Goal: Task Accomplishment & Management: Complete application form

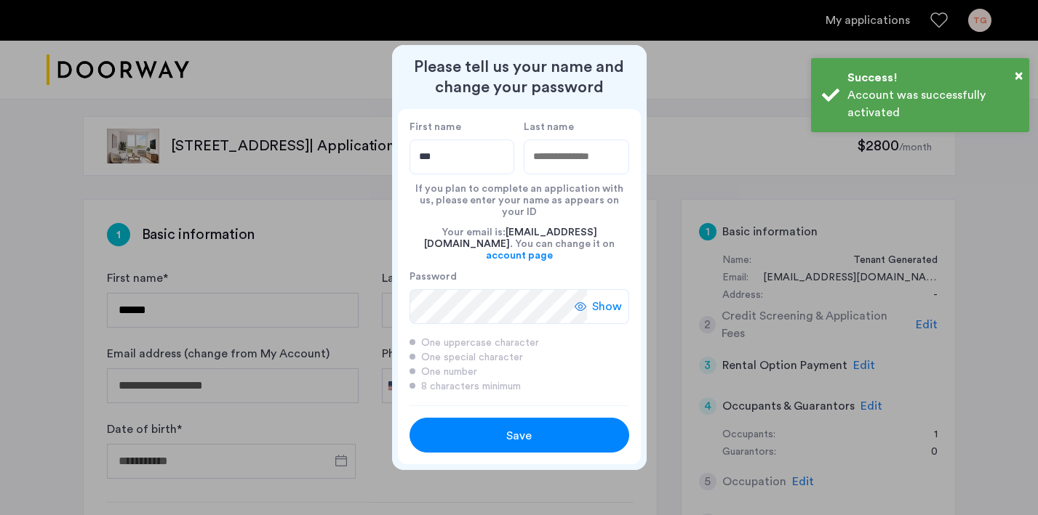
type input "***"
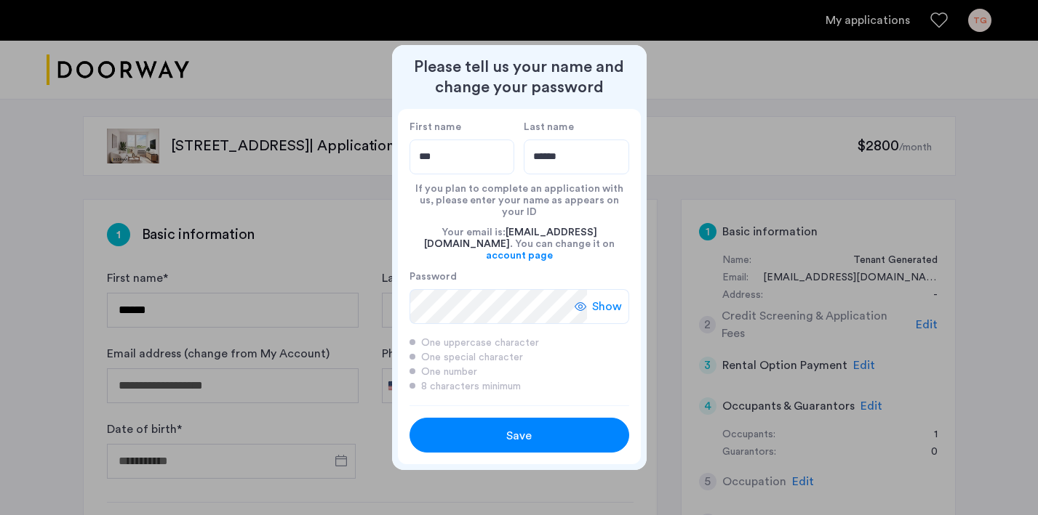
type input "******"
click at [603, 298] on span "Show" at bounding box center [607, 306] width 30 height 17
click at [535, 418] on button "Save" at bounding box center [519, 435] width 220 height 35
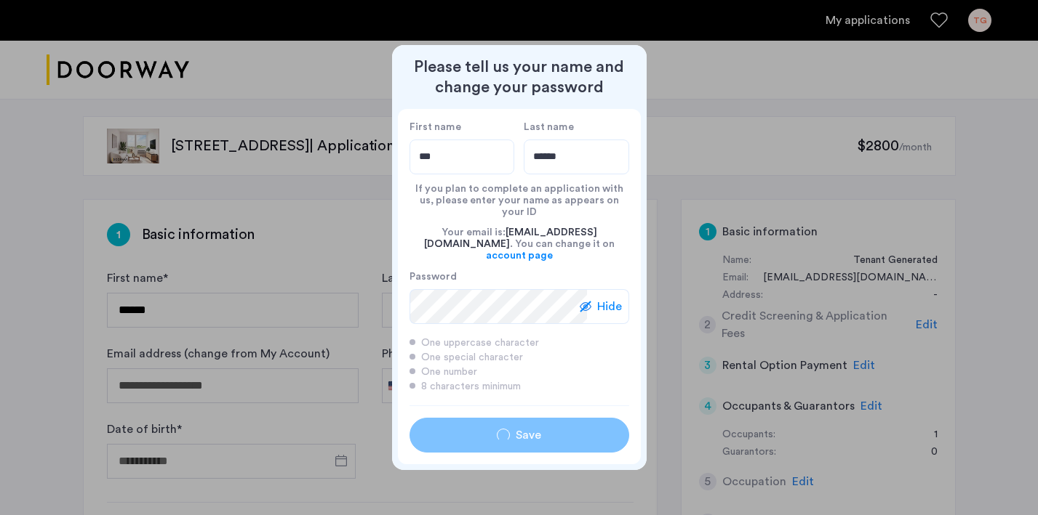
type input "***"
type input "******"
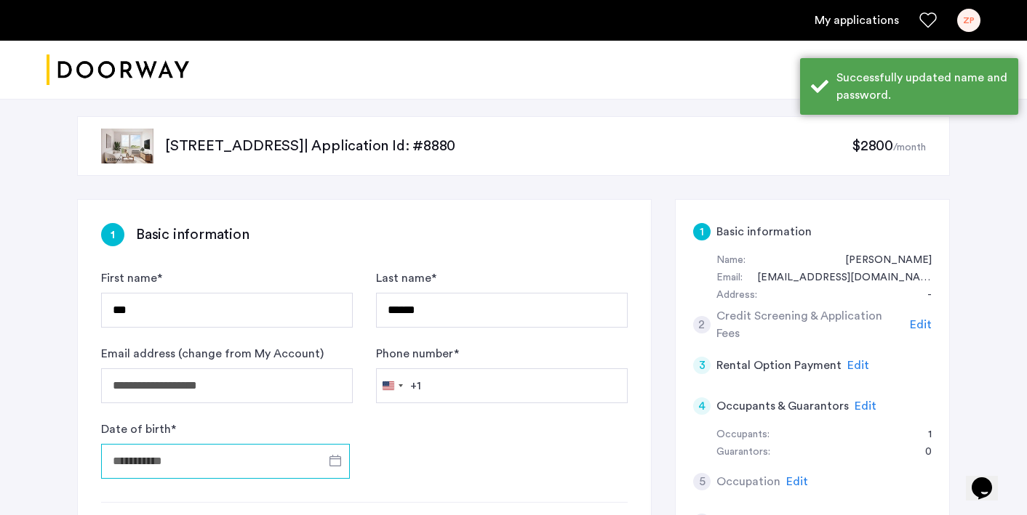
click at [306, 458] on input "Date of birth *" at bounding box center [225, 461] width 249 height 35
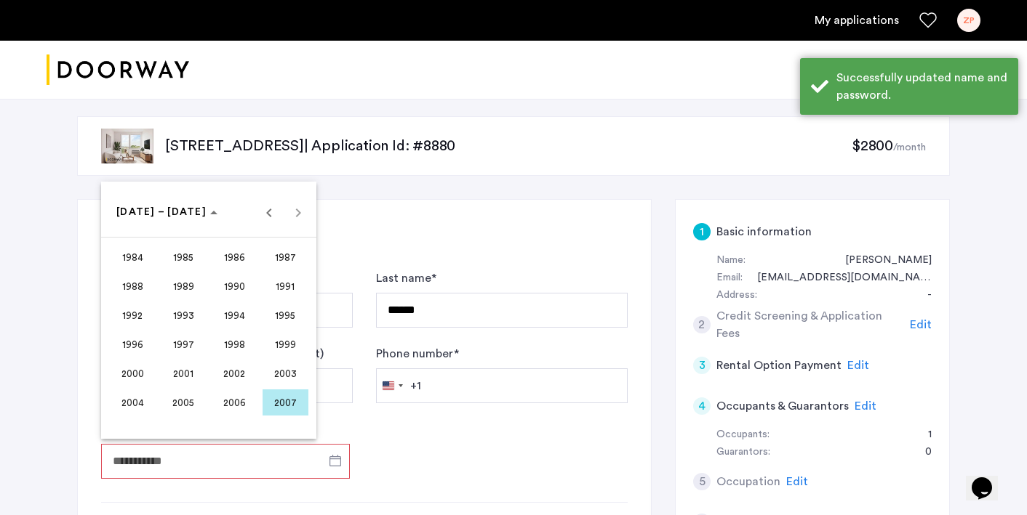
click at [185, 337] on span "1997" at bounding box center [184, 345] width 46 height 26
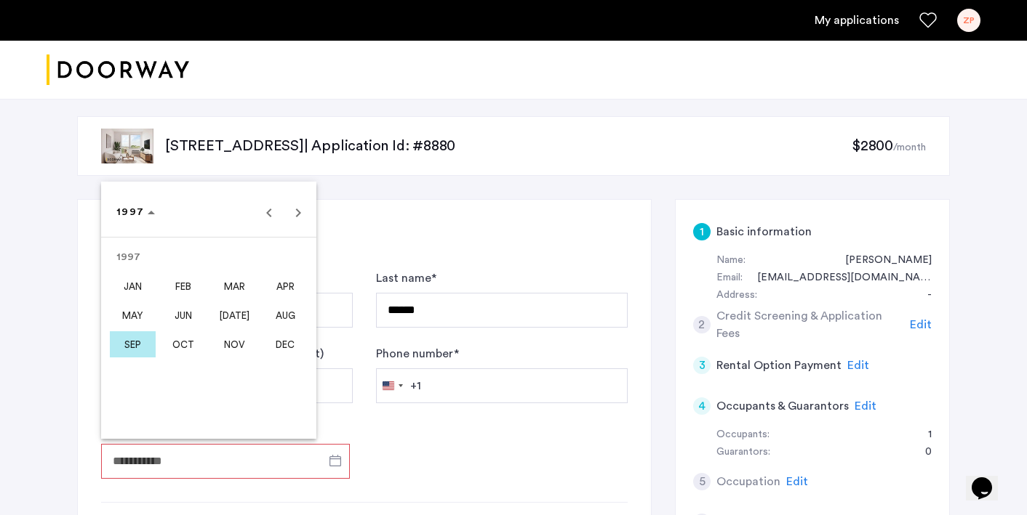
click at [238, 315] on span "[DATE]" at bounding box center [235, 315] width 46 height 26
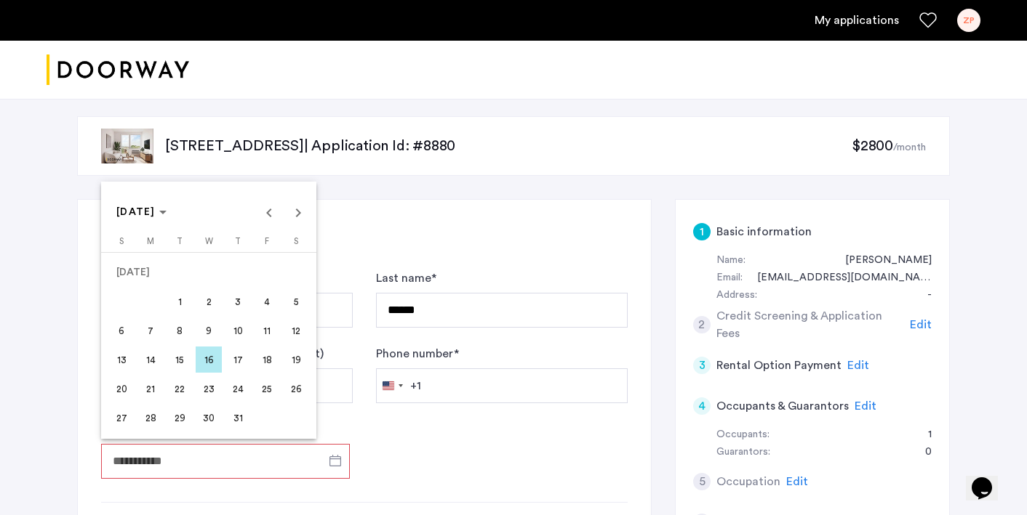
click at [208, 414] on span "30" at bounding box center [209, 418] width 26 height 26
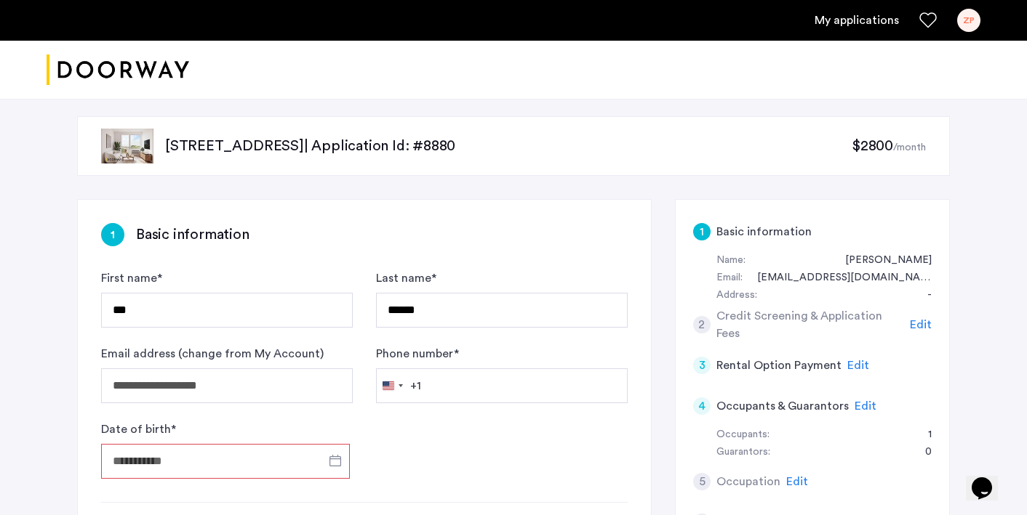
type input "**********"
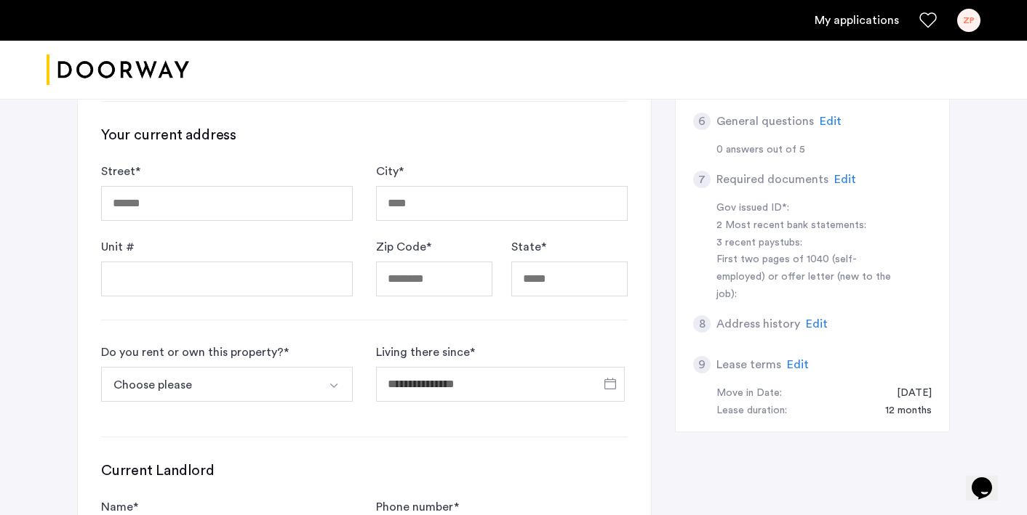
scroll to position [407, 0]
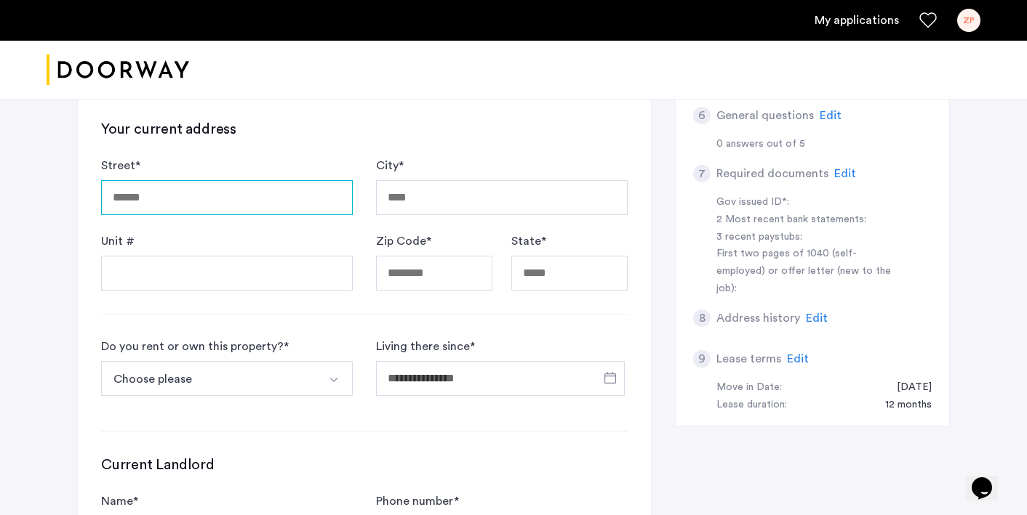
click at [209, 214] on input "Street *" at bounding box center [227, 197] width 252 height 35
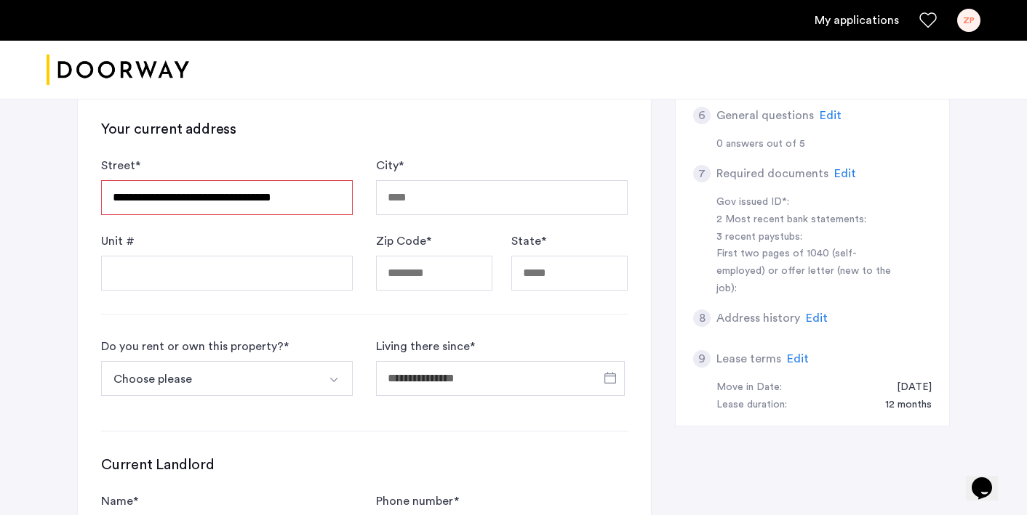
type input "**********"
type input "********"
type input "*****"
type input "**"
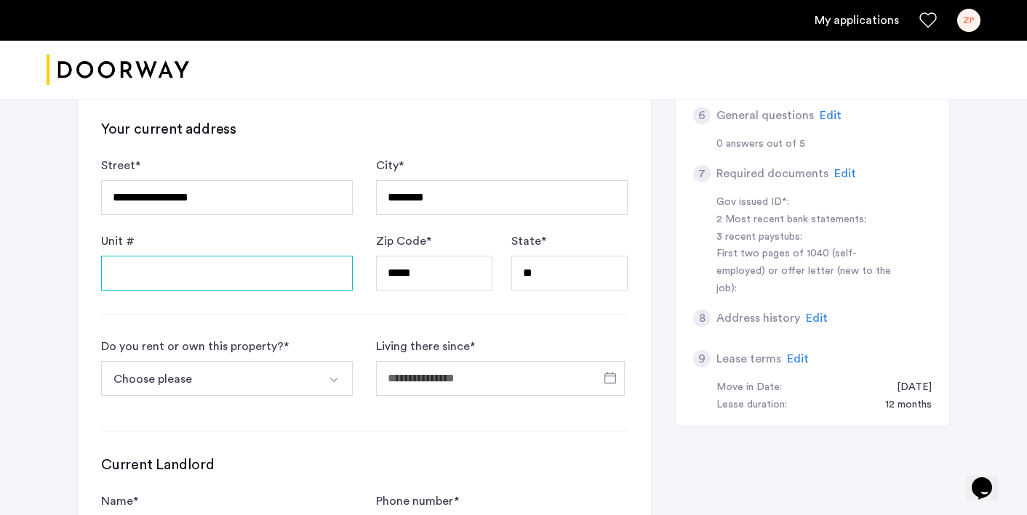
click at [218, 284] on input "Unit #" at bounding box center [227, 273] width 252 height 35
type input "*"
click at [232, 385] on button "Choose please" at bounding box center [209, 378] width 217 height 35
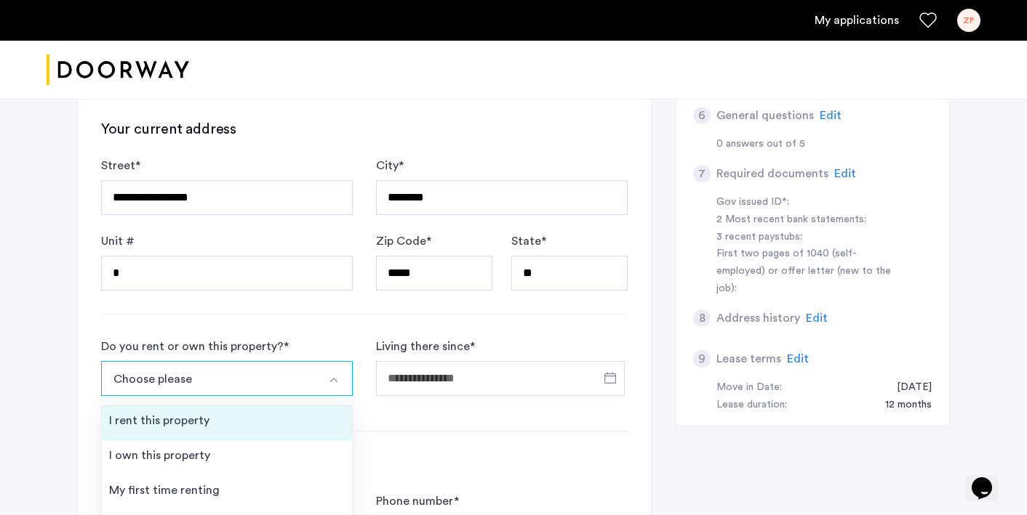
click at [208, 413] on li "I rent this property" at bounding box center [227, 423] width 250 height 35
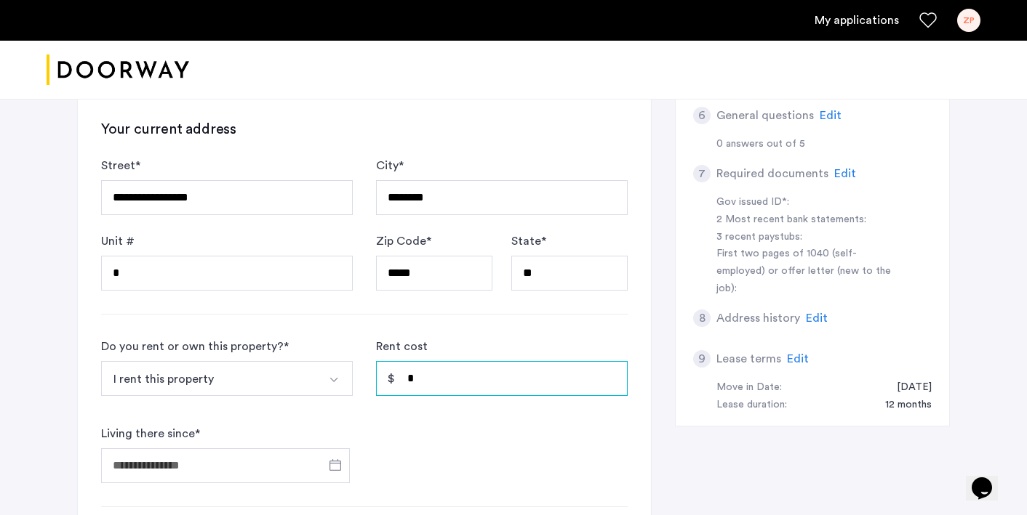
click at [452, 380] on input "*" at bounding box center [502, 378] width 252 height 35
type input "*****"
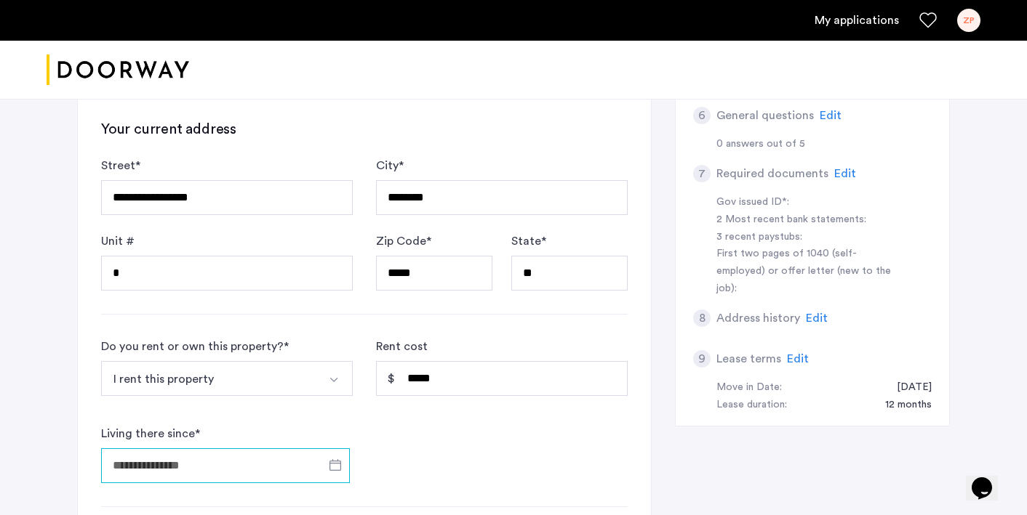
click at [286, 457] on input "Living there since *" at bounding box center [225, 466] width 249 height 35
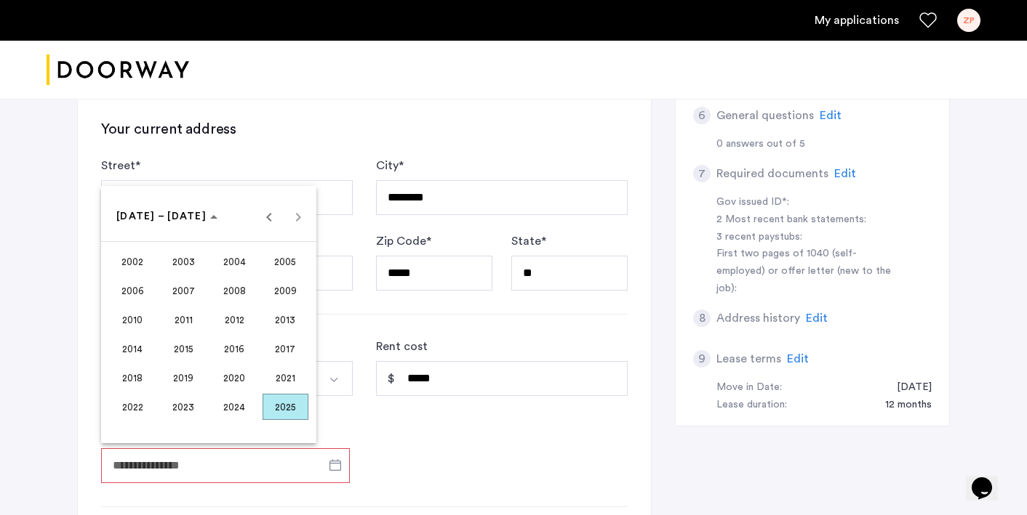
click at [138, 412] on span "2022" at bounding box center [133, 407] width 46 height 26
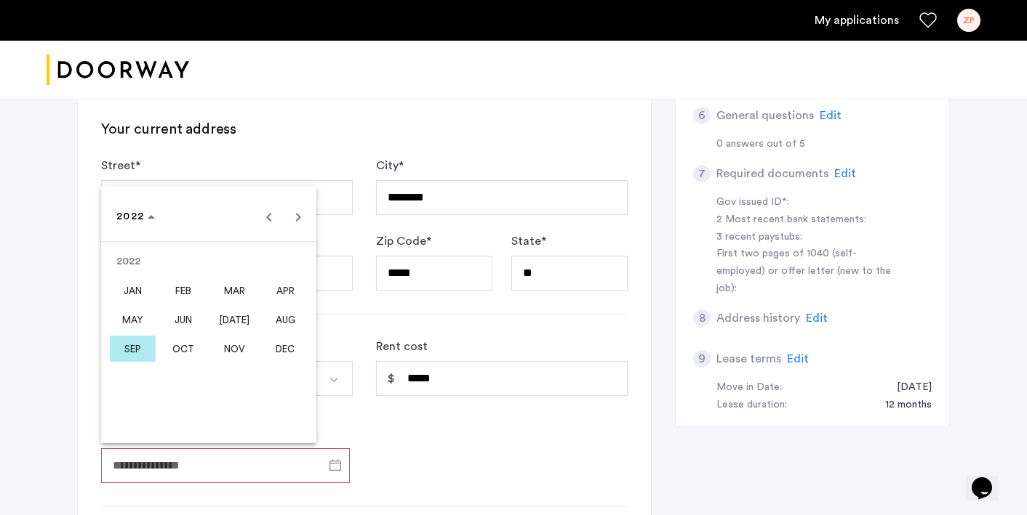
click at [271, 329] on span "AUG" at bounding box center [285, 320] width 46 height 26
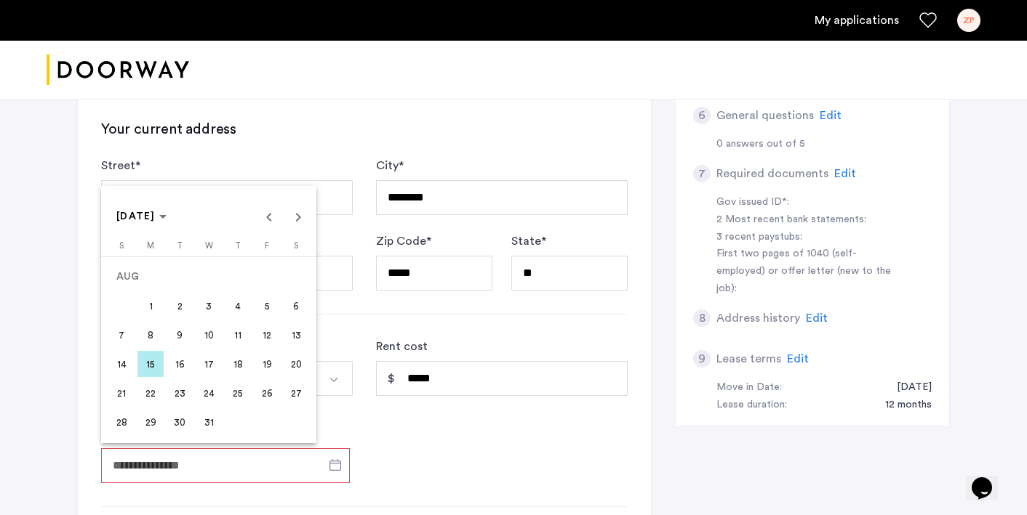
click at [153, 311] on span "1" at bounding box center [150, 306] width 26 height 26
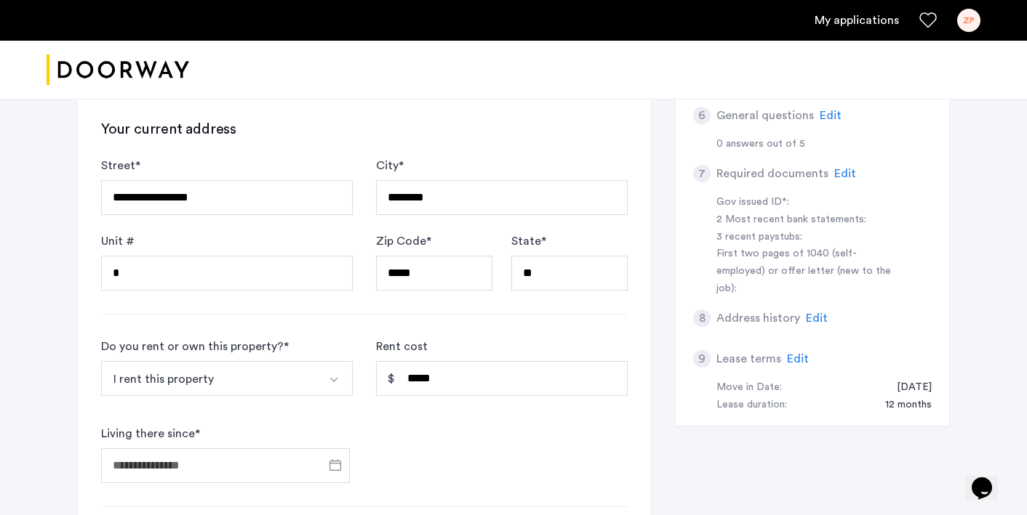
type input "**********"
click at [84, 407] on div "**********" at bounding box center [364, 271] width 573 height 956
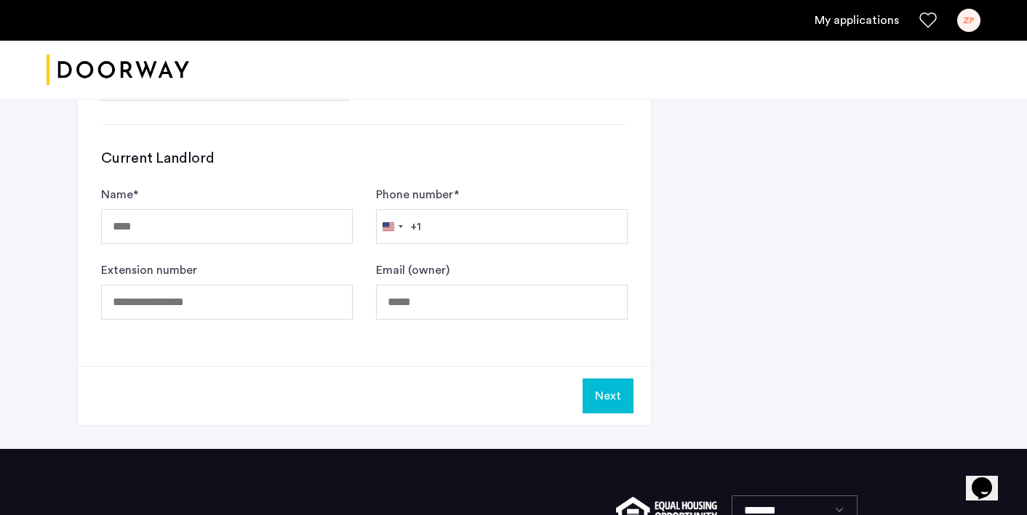
scroll to position [814, 0]
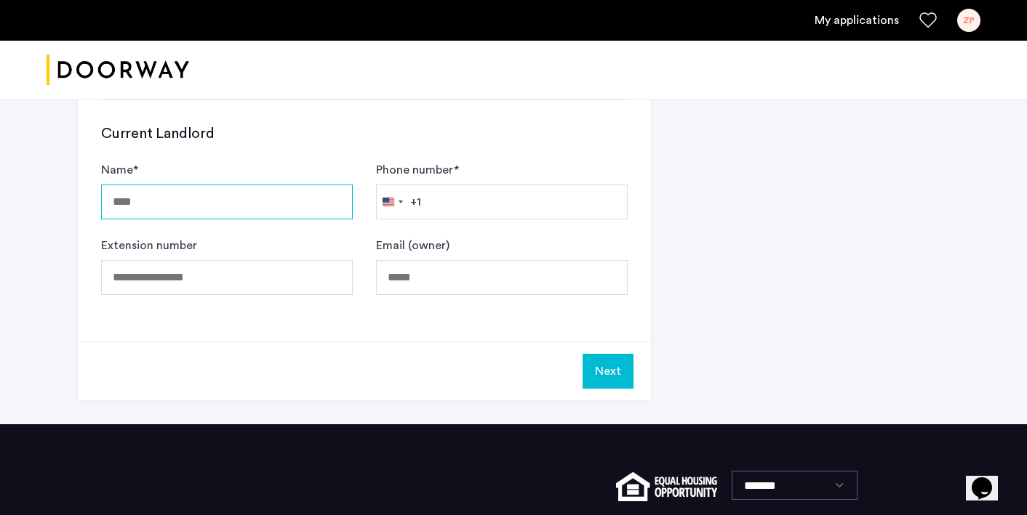
click at [206, 193] on input "Name *" at bounding box center [227, 202] width 252 height 35
type input "**********"
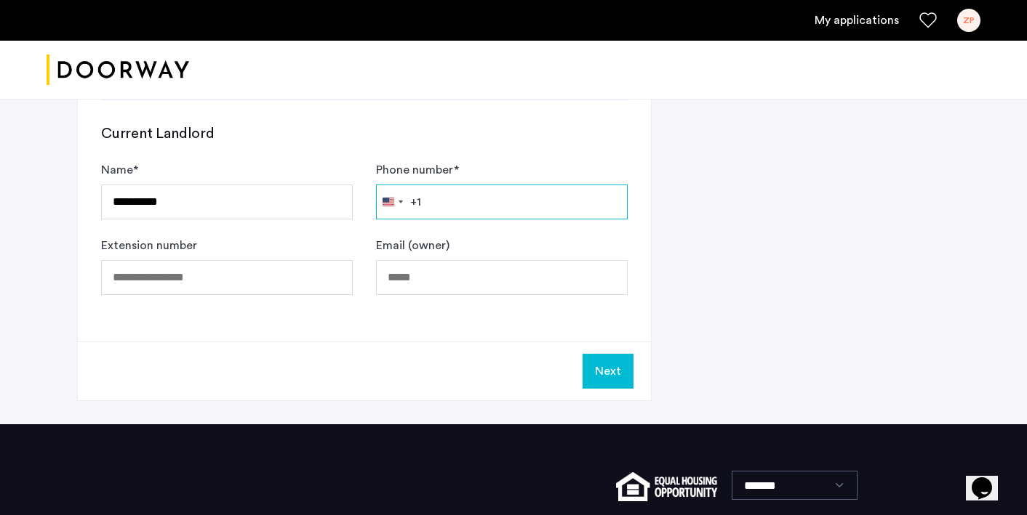
click at [460, 198] on input "Phone number *" at bounding box center [502, 202] width 252 height 35
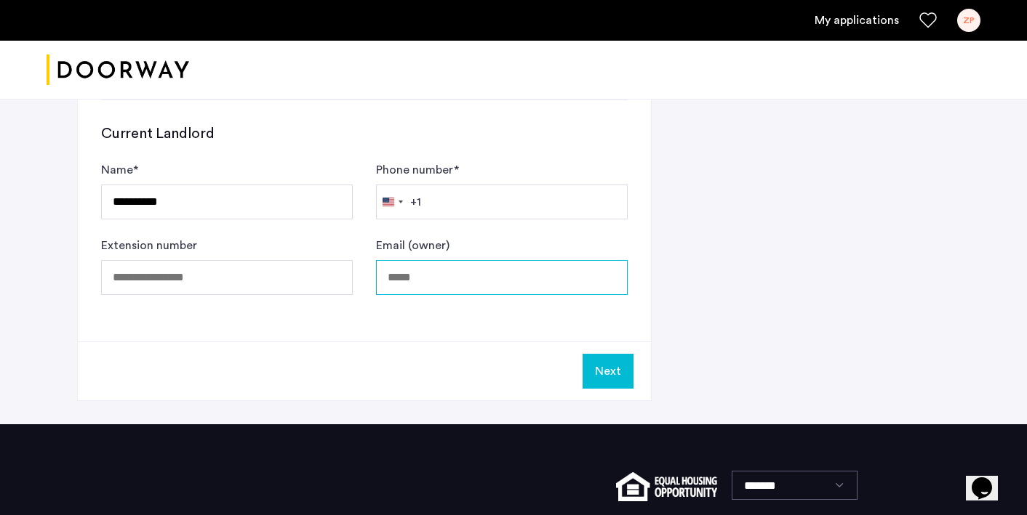
click at [439, 284] on input "Email (owner)" at bounding box center [502, 277] width 252 height 35
type input "**********"
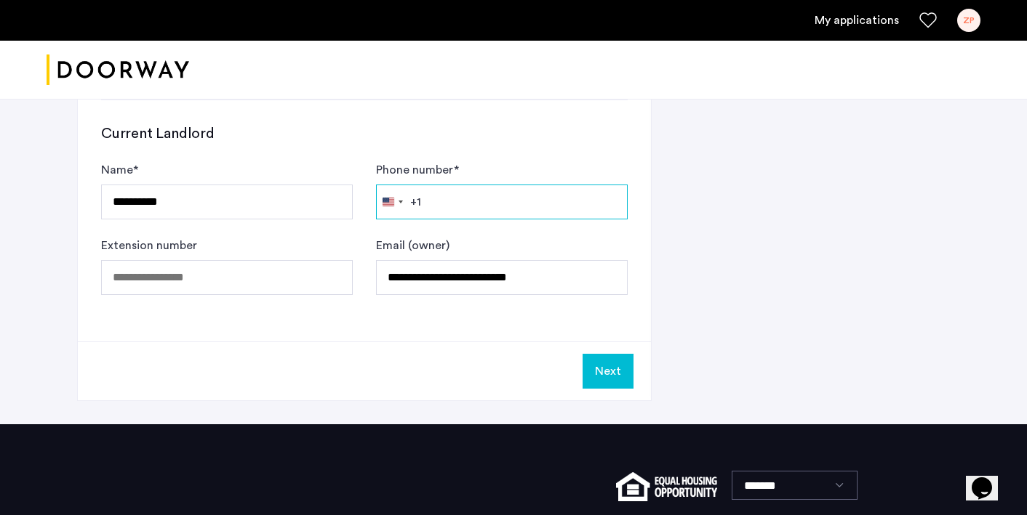
click at [472, 209] on input "Phone number *" at bounding box center [502, 202] width 252 height 35
type input "**********"
click at [613, 369] on button "Next" at bounding box center [607, 371] width 51 height 35
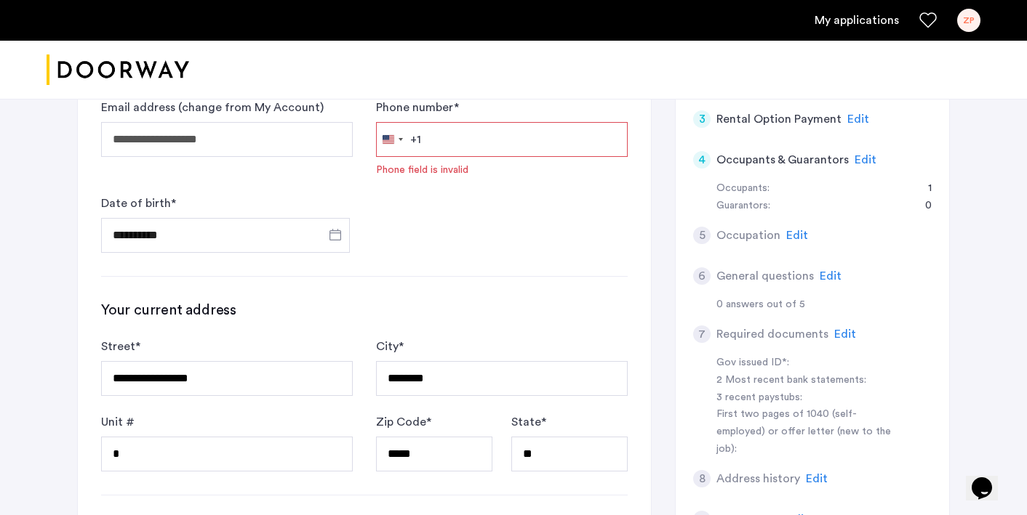
scroll to position [221, 0]
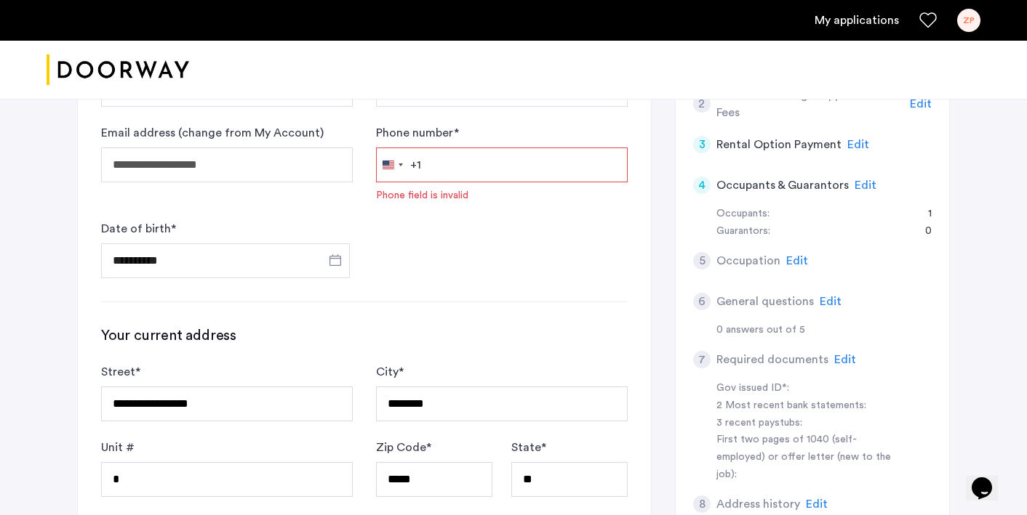
click at [555, 162] on input "Phone number *" at bounding box center [502, 165] width 252 height 35
type input "**********"
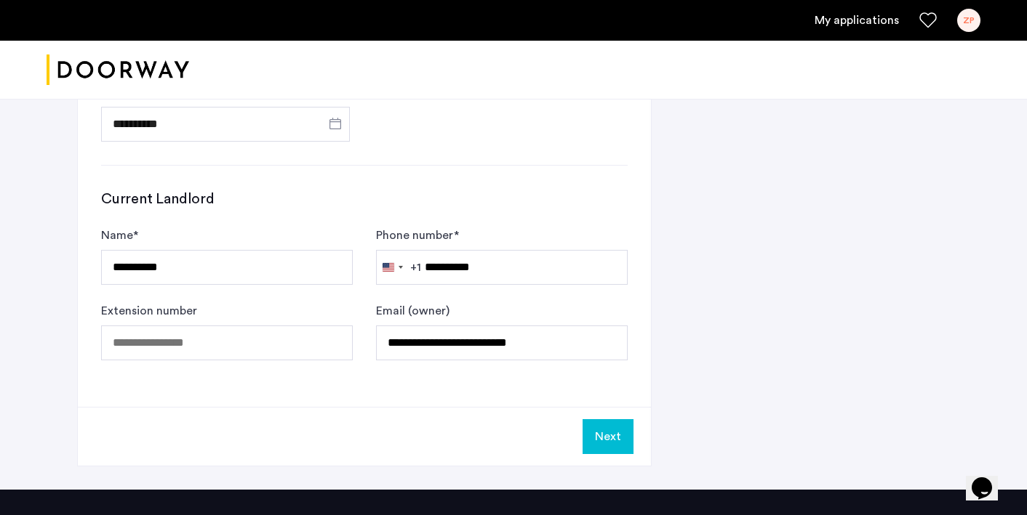
scroll to position [790, 0]
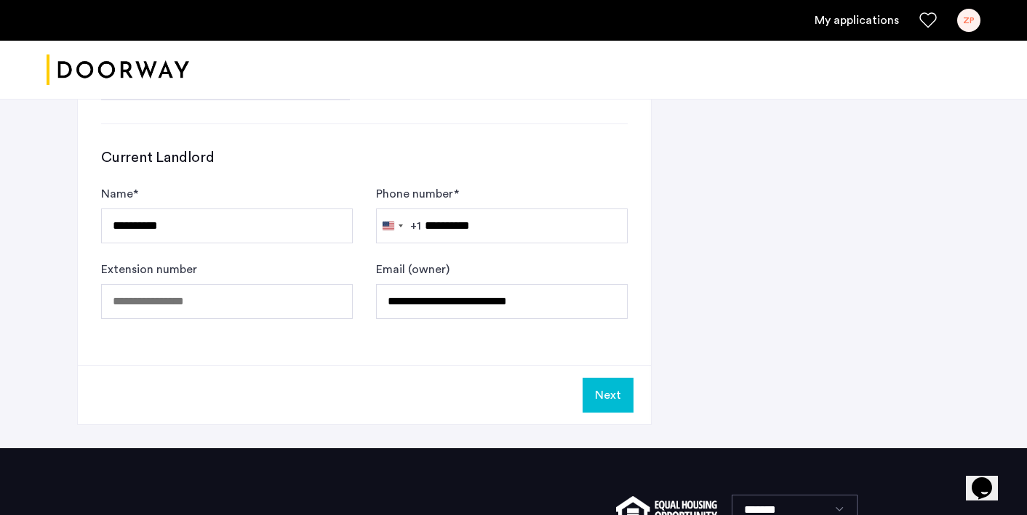
click at [602, 399] on button "Next" at bounding box center [607, 395] width 51 height 35
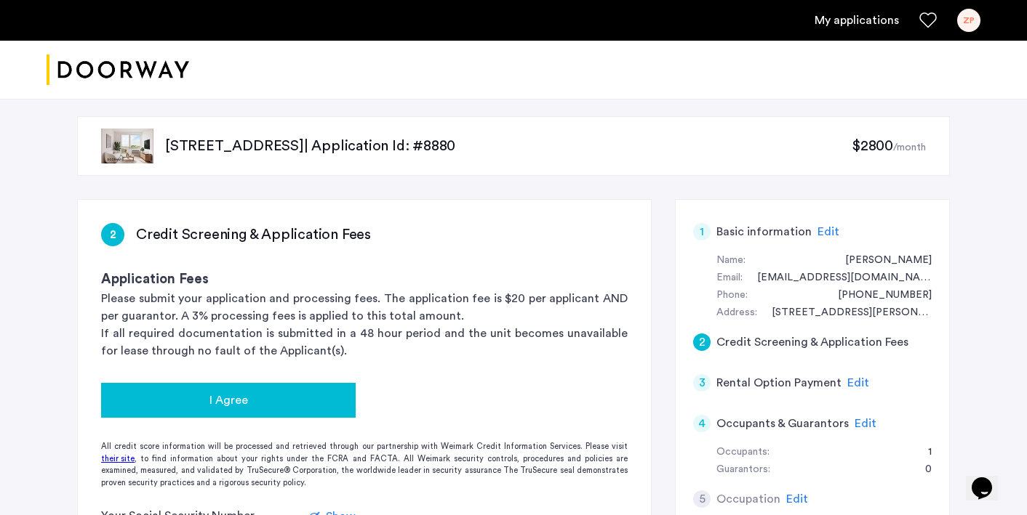
click at [297, 414] on button "I Agree" at bounding box center [228, 400] width 254 height 35
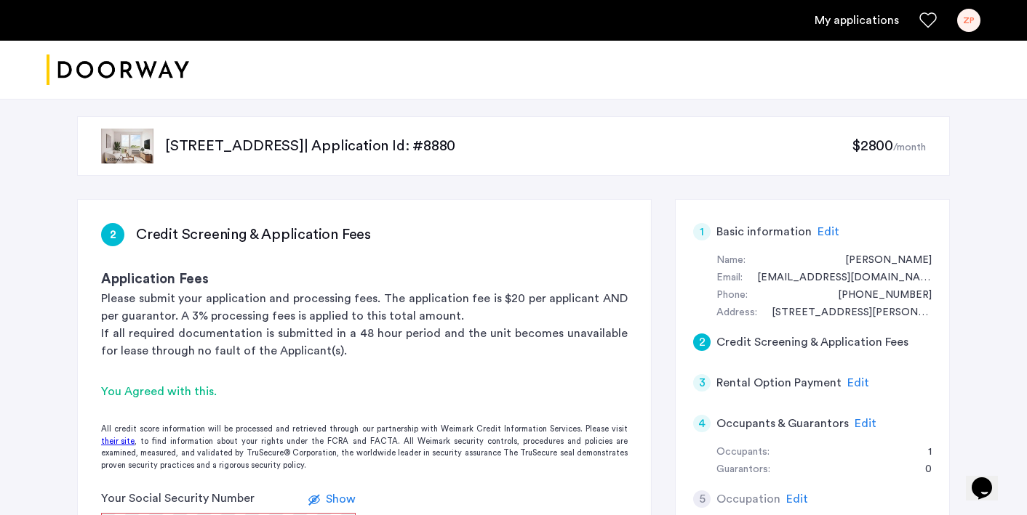
click at [45, 417] on div "[STREET_ADDRESS] | Application Id: #8880 $2800 /month 2 Credit Screening & Appl…" at bounding box center [513, 518] width 1027 height 851
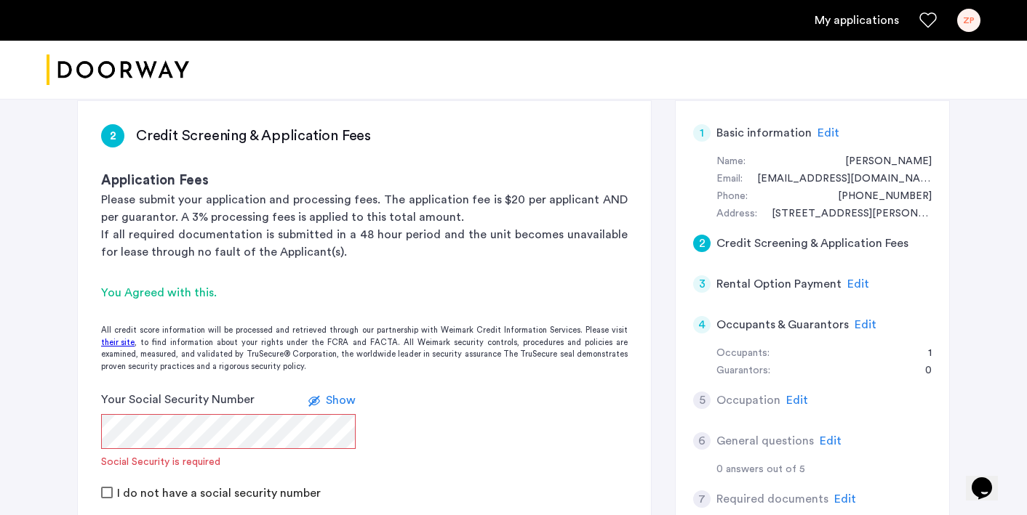
scroll to position [145, 0]
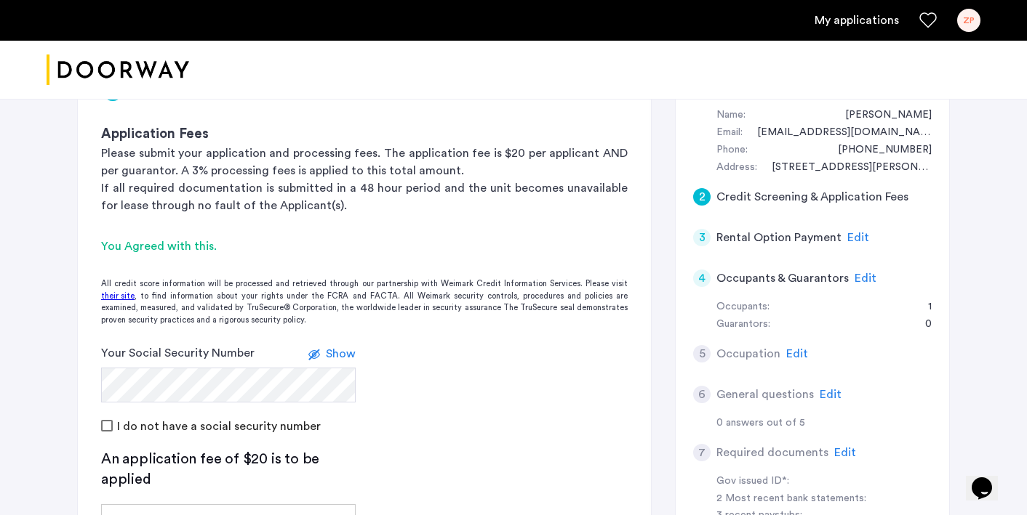
click at [0, 422] on div "[STREET_ADDRESS] | Application Id: #8880 $2800 /month 2 Credit Screening & Appl…" at bounding box center [513, 373] width 1027 height 851
click at [347, 354] on span "Show" at bounding box center [341, 354] width 30 height 12
click at [347, 354] on span "Hide" at bounding box center [343, 354] width 25 height 12
click at [68, 417] on div "[STREET_ADDRESS] | Application Id: #8880 $2800 /month 2 Credit Screening & Appl…" at bounding box center [513, 373] width 916 height 851
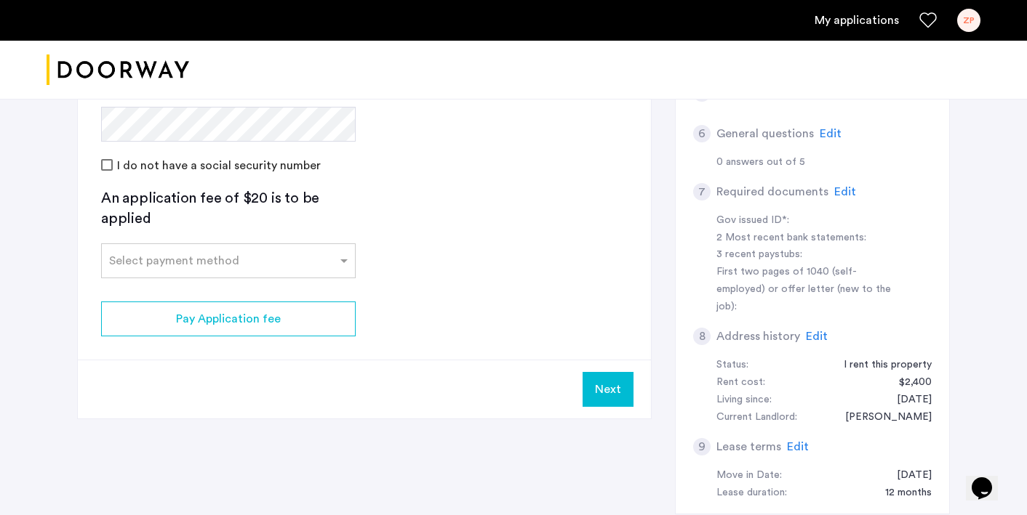
scroll to position [436, 0]
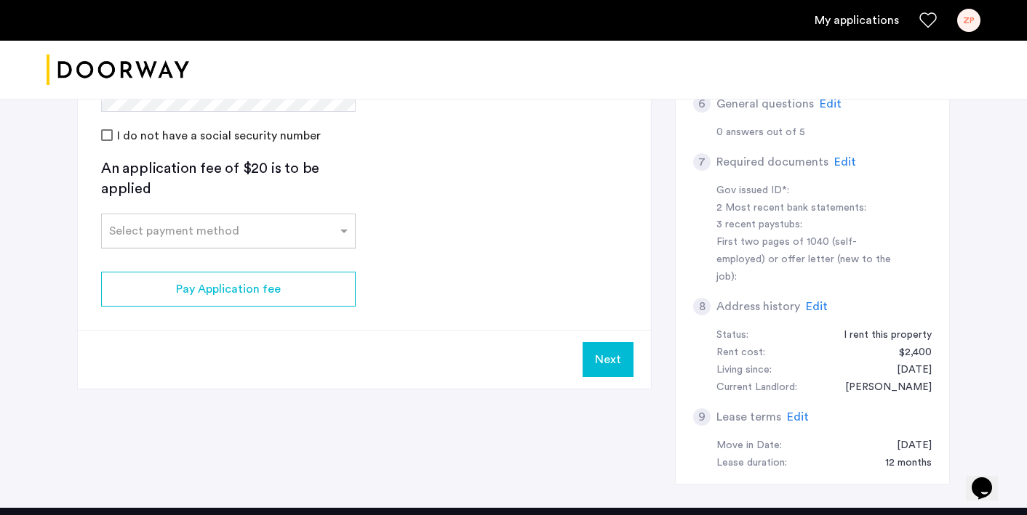
click at [271, 231] on input "text" at bounding box center [213, 228] width 209 height 10
click at [262, 255] on div "Credit Card" at bounding box center [228, 263] width 253 height 29
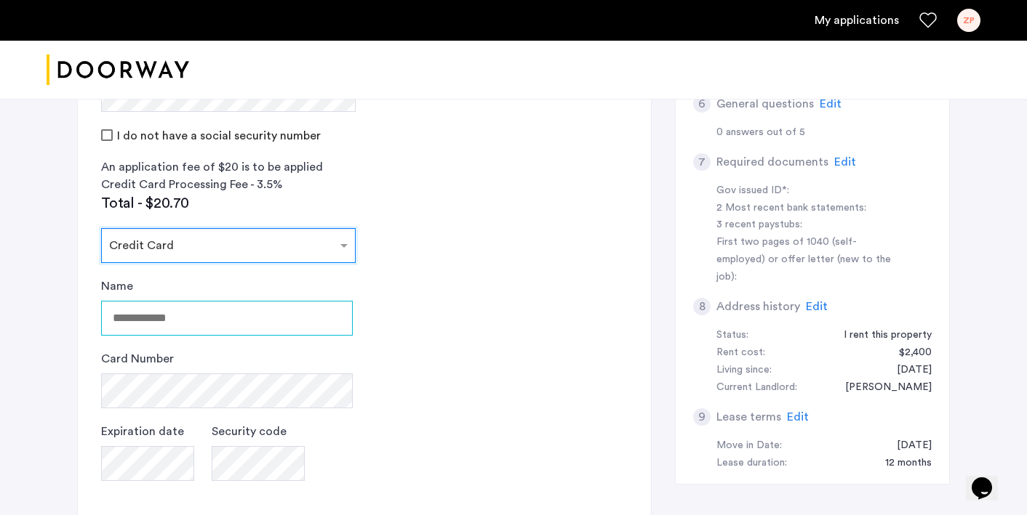
click at [209, 318] on input "Name" at bounding box center [227, 318] width 252 height 35
type input "**********"
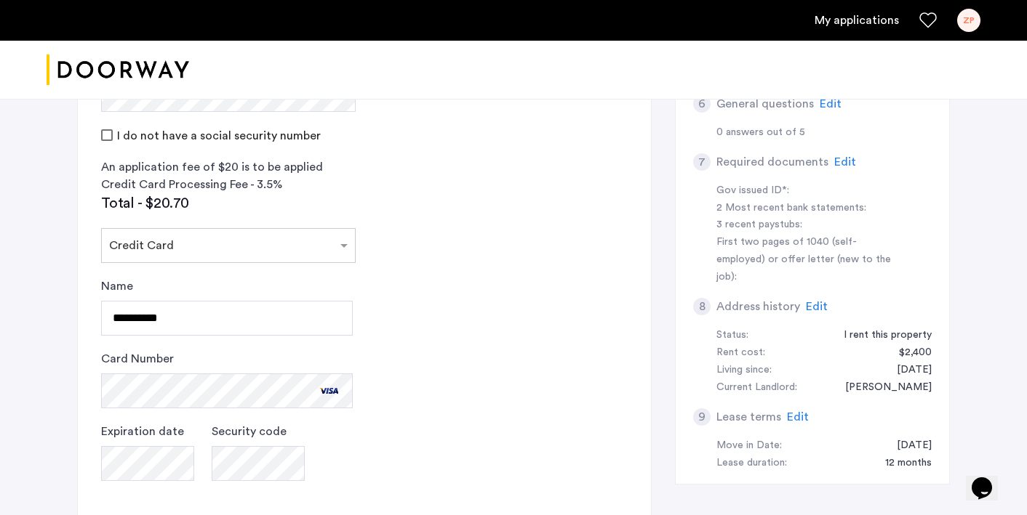
click at [51, 372] on div "[STREET_ADDRESS] | Application Id: #8880 $2800 /month 2 Credit Screening & Appl…" at bounding box center [513, 166] width 1027 height 1018
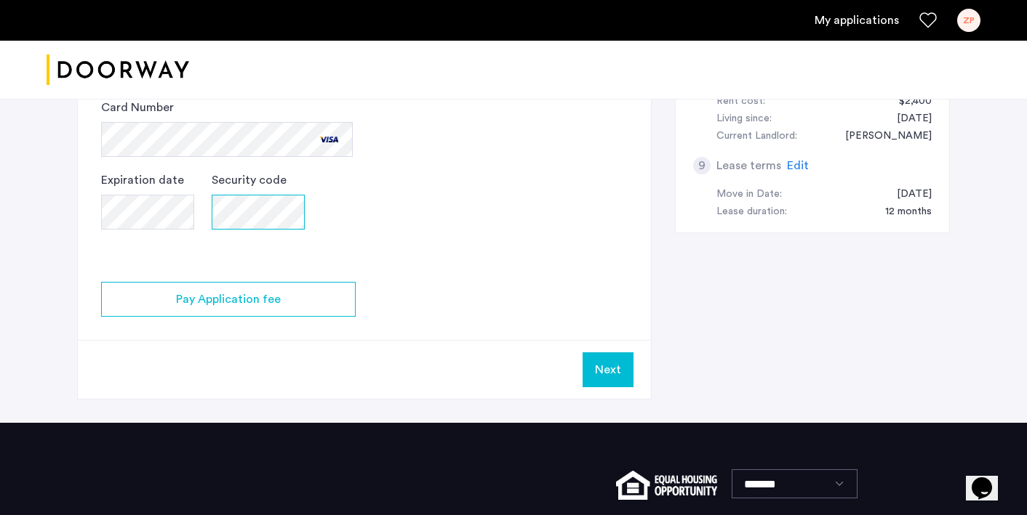
scroll to position [742, 0]
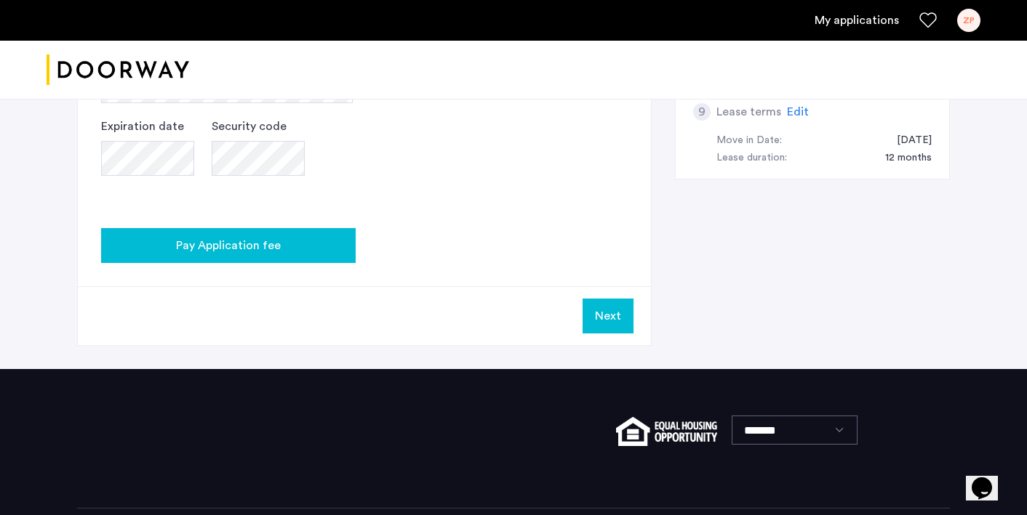
click at [287, 237] on div "Pay Application fee" at bounding box center [228, 245] width 231 height 17
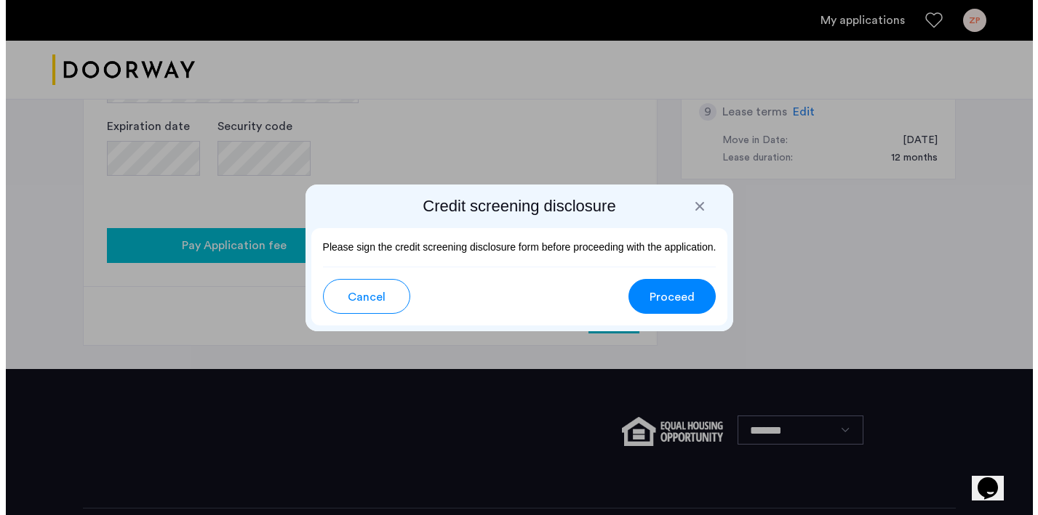
scroll to position [0, 0]
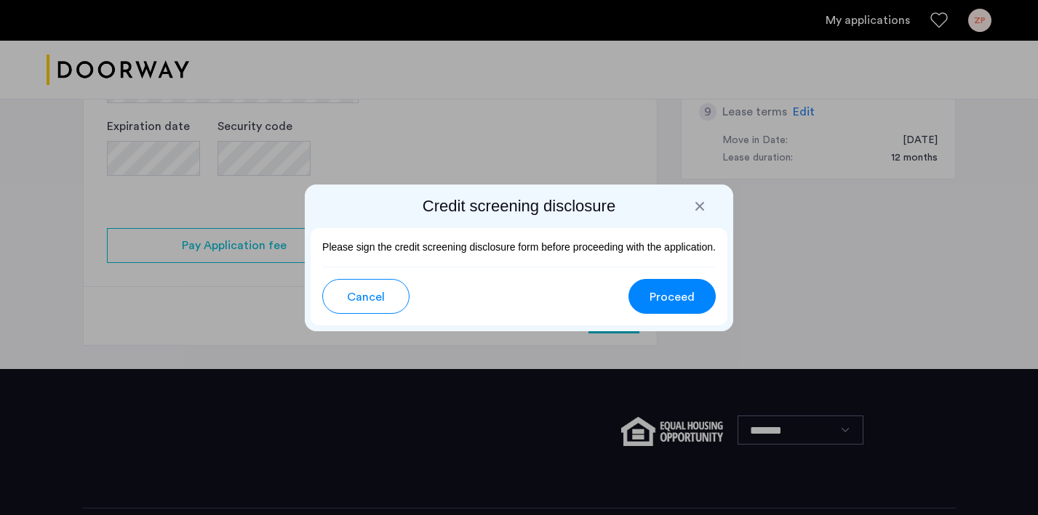
click at [695, 300] on button "Proceed" at bounding box center [671, 296] width 87 height 35
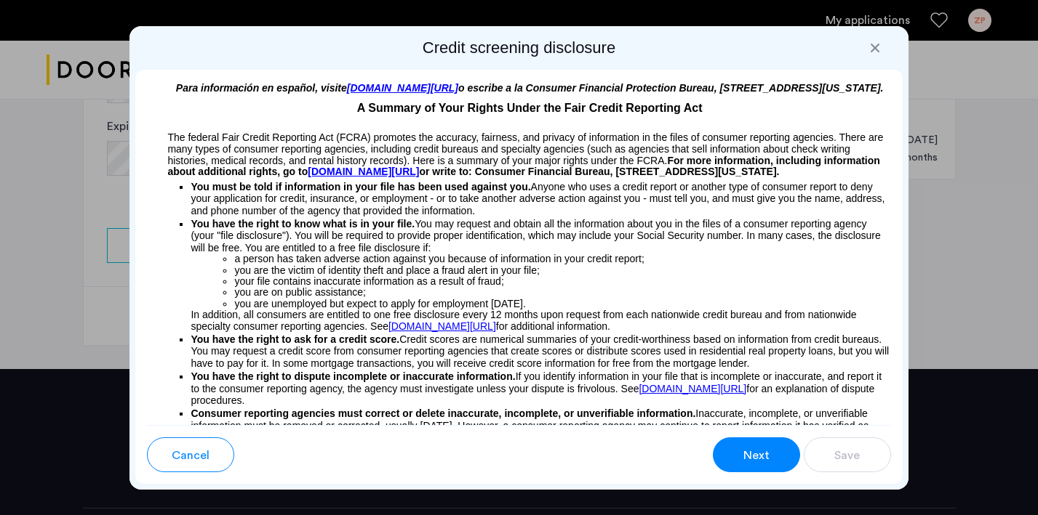
click at [746, 452] on span "Next" at bounding box center [756, 455] width 26 height 17
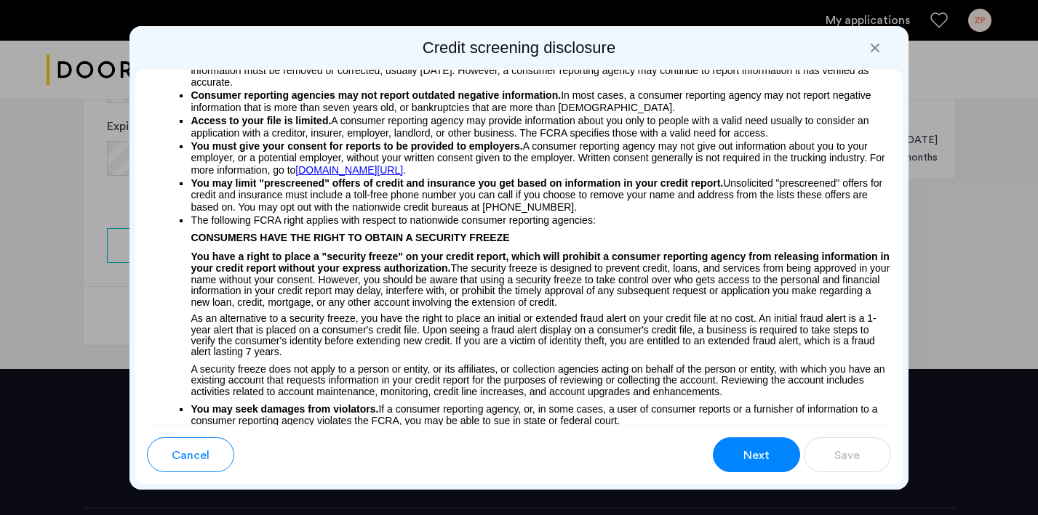
click at [746, 452] on span "Next" at bounding box center [756, 455] width 26 height 17
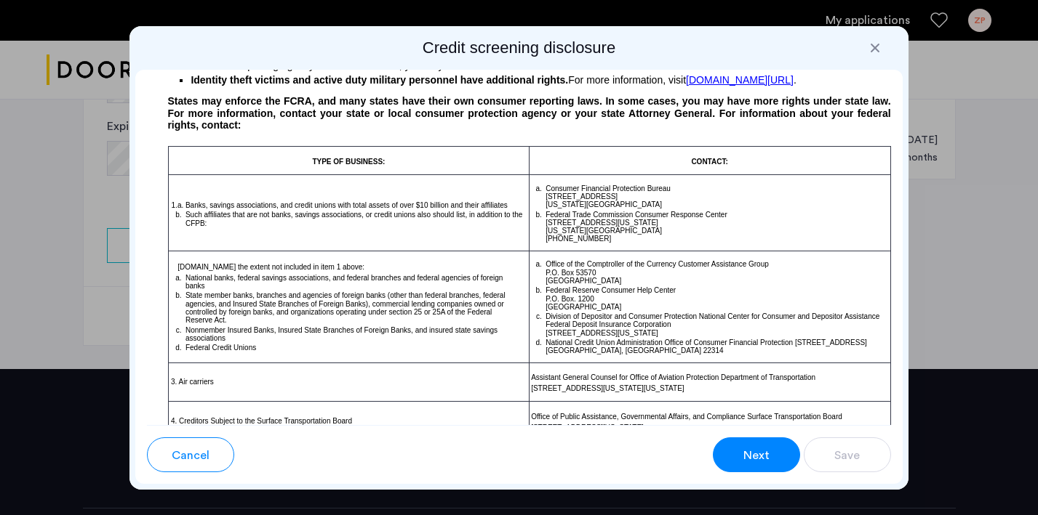
click at [746, 452] on span "Next" at bounding box center [756, 455] width 26 height 17
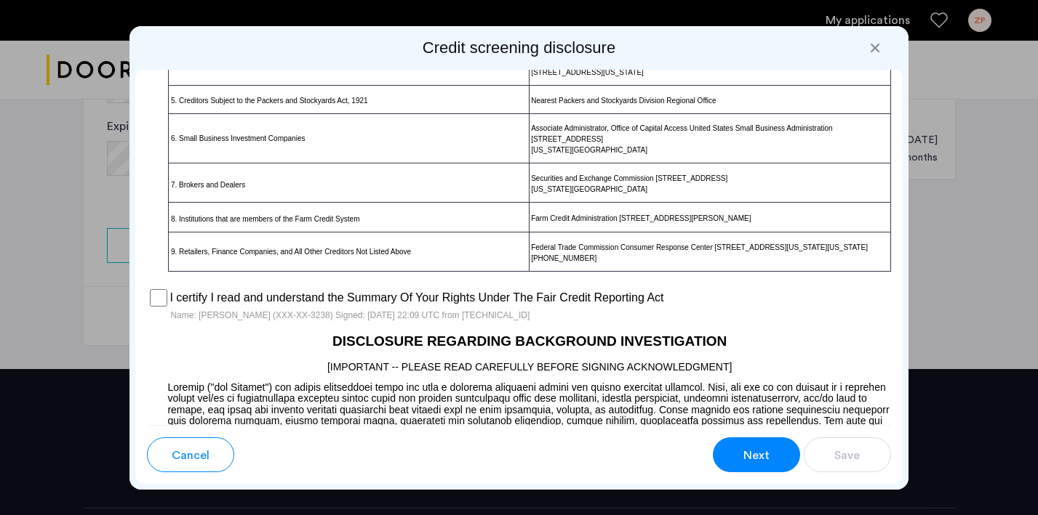
click at [745, 457] on span "Next" at bounding box center [756, 455] width 26 height 17
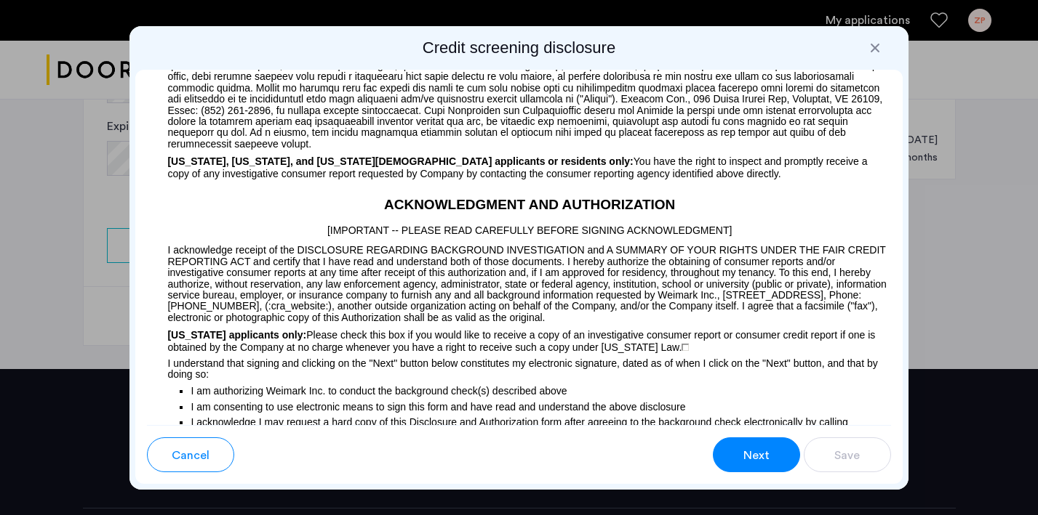
click at [745, 457] on span "Next" at bounding box center [756, 455] width 26 height 17
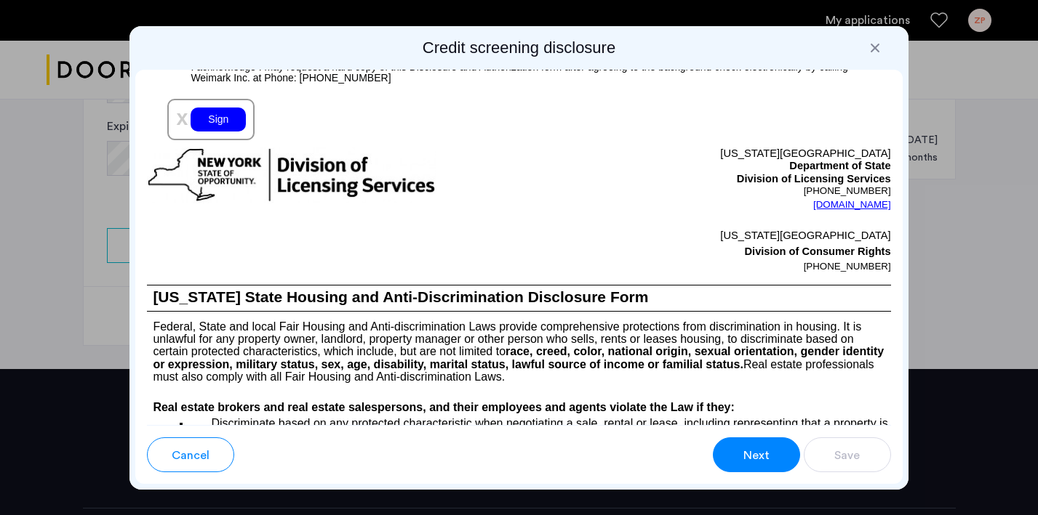
click at [208, 132] on div "Sign" at bounding box center [217, 120] width 55 height 24
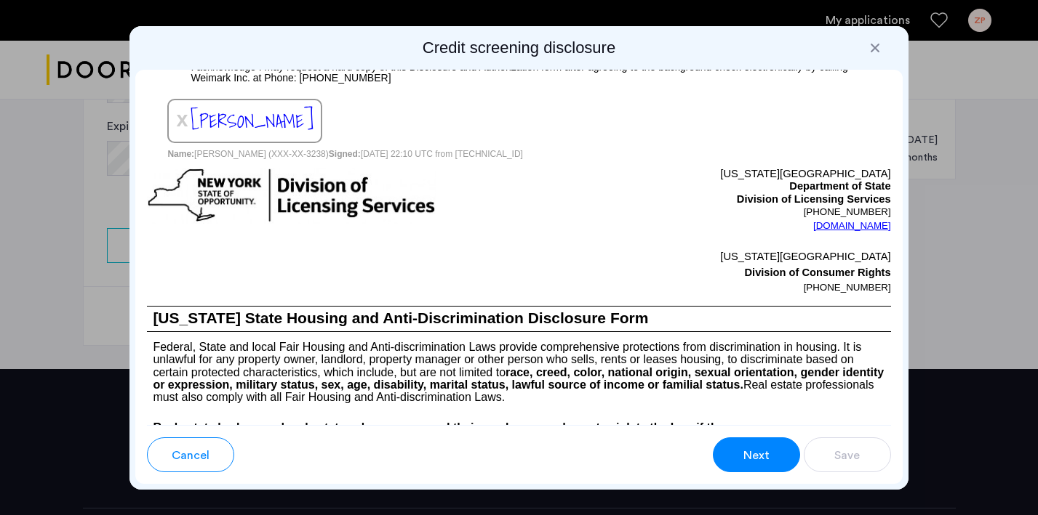
click at [739, 446] on button "Next" at bounding box center [756, 455] width 87 height 35
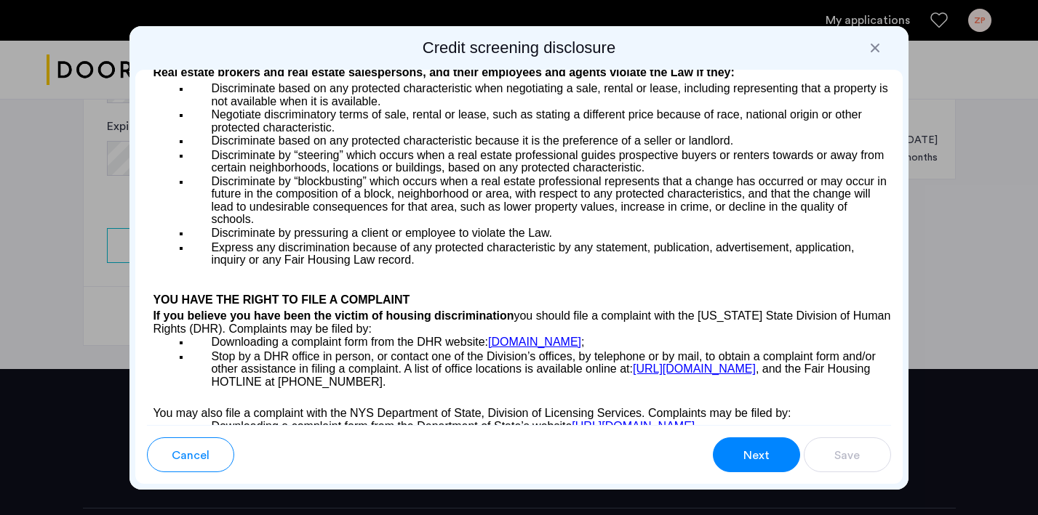
click at [739, 446] on button "Next" at bounding box center [756, 455] width 87 height 35
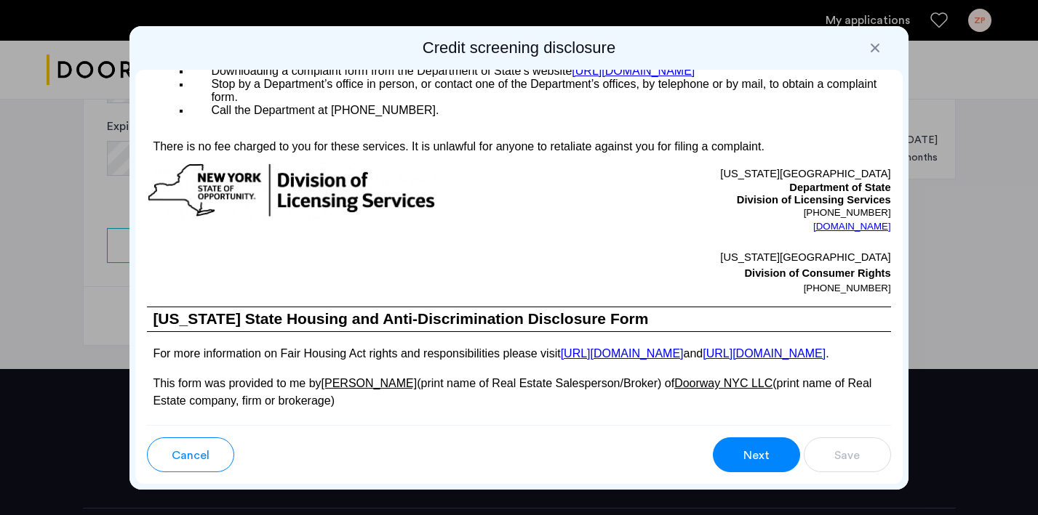
click at [739, 446] on button "Next" at bounding box center [756, 455] width 87 height 35
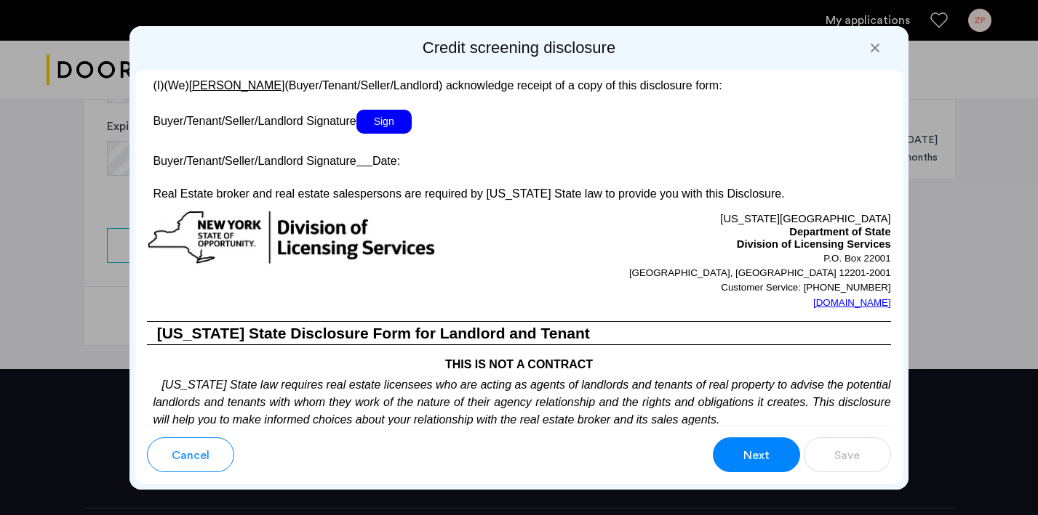
click at [384, 134] on span "Sign" at bounding box center [383, 122] width 55 height 24
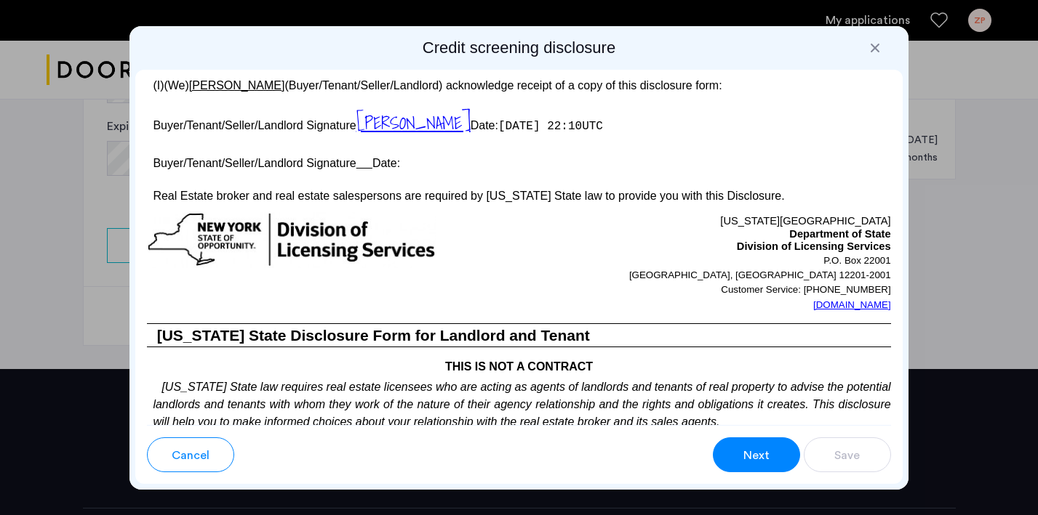
click at [766, 442] on button "Next" at bounding box center [756, 455] width 87 height 35
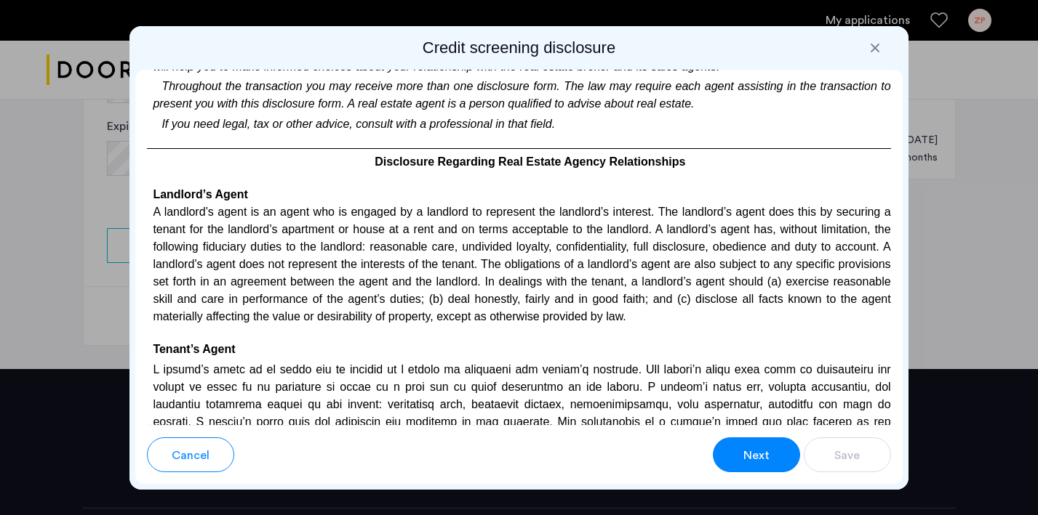
click at [766, 442] on button "Next" at bounding box center [756, 455] width 87 height 35
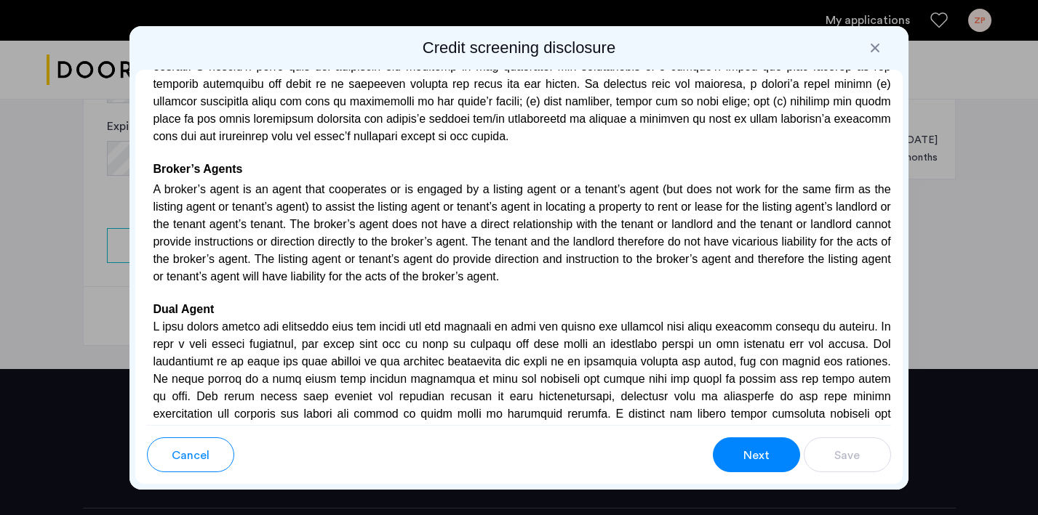
click at [766, 442] on button "Next" at bounding box center [756, 455] width 87 height 35
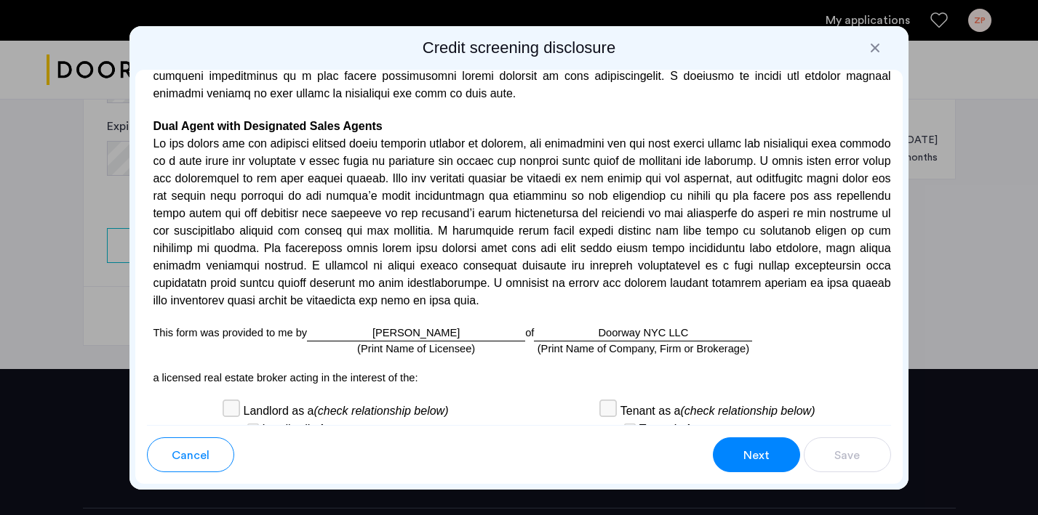
click at [766, 442] on button "Next" at bounding box center [756, 455] width 87 height 35
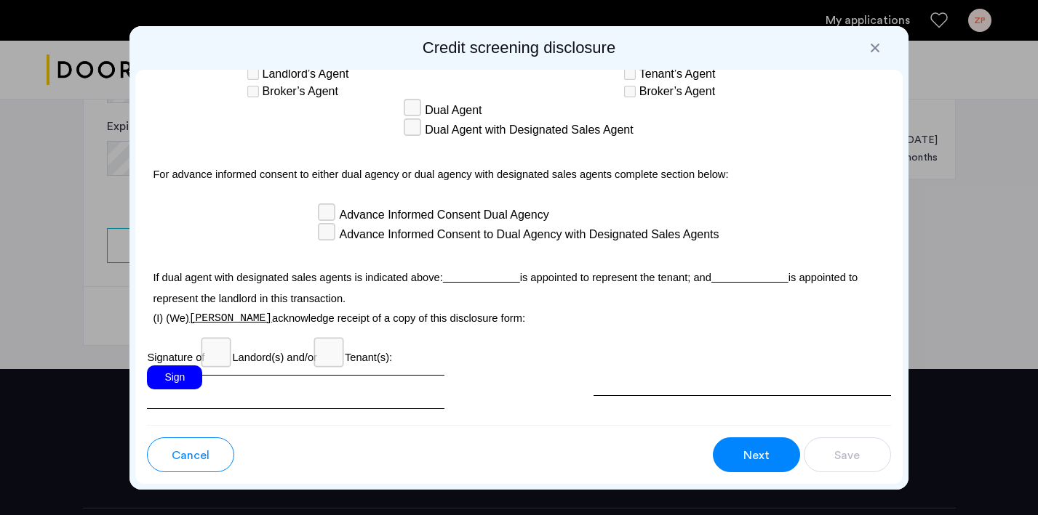
click at [177, 390] on div "Sign" at bounding box center [174, 378] width 55 height 24
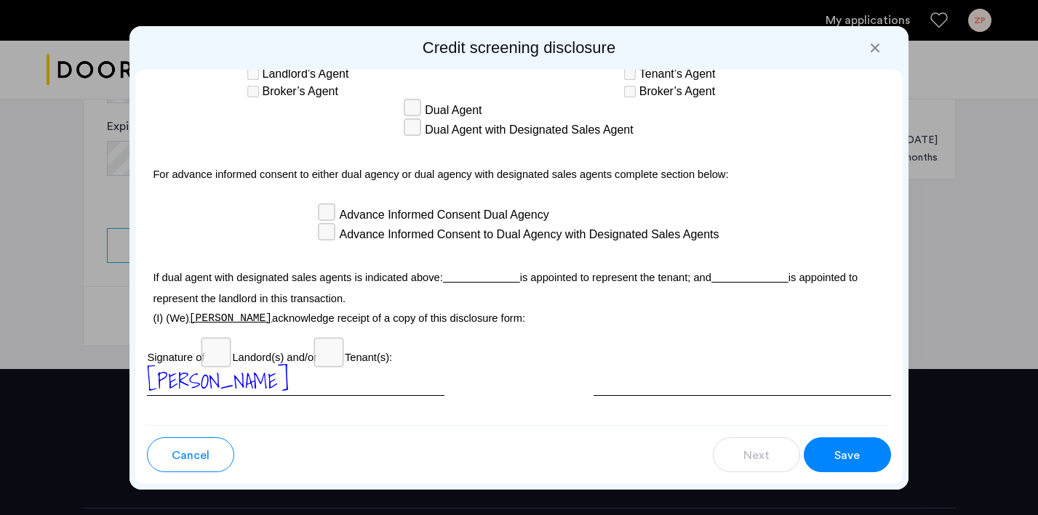
click at [854, 450] on span "Save" at bounding box center [846, 455] width 25 height 17
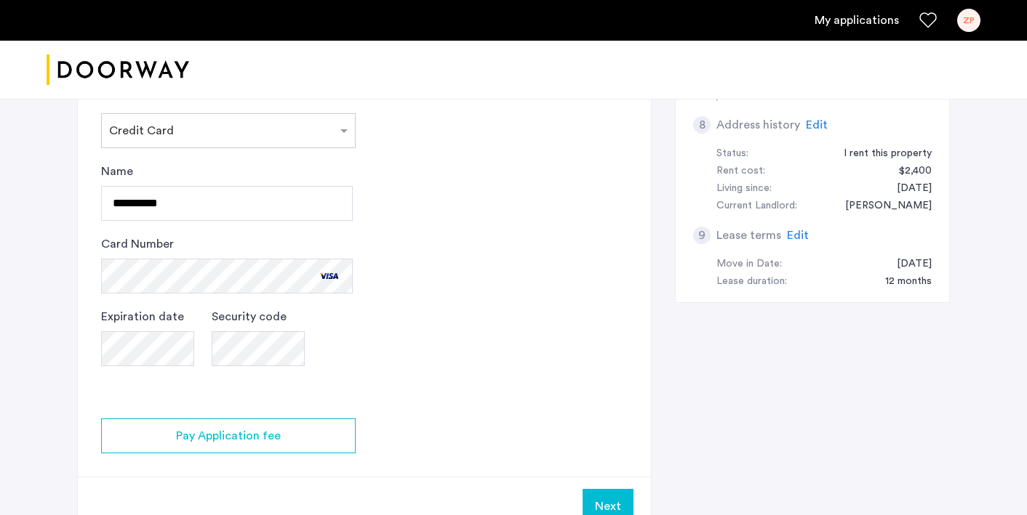
scroll to position [642, 0]
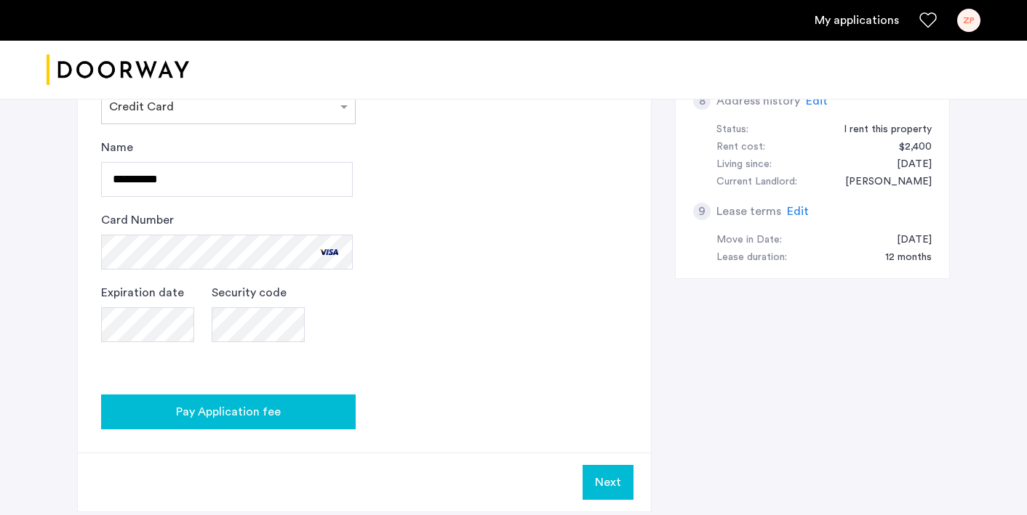
click at [251, 404] on span "Pay Application fee" at bounding box center [228, 412] width 105 height 17
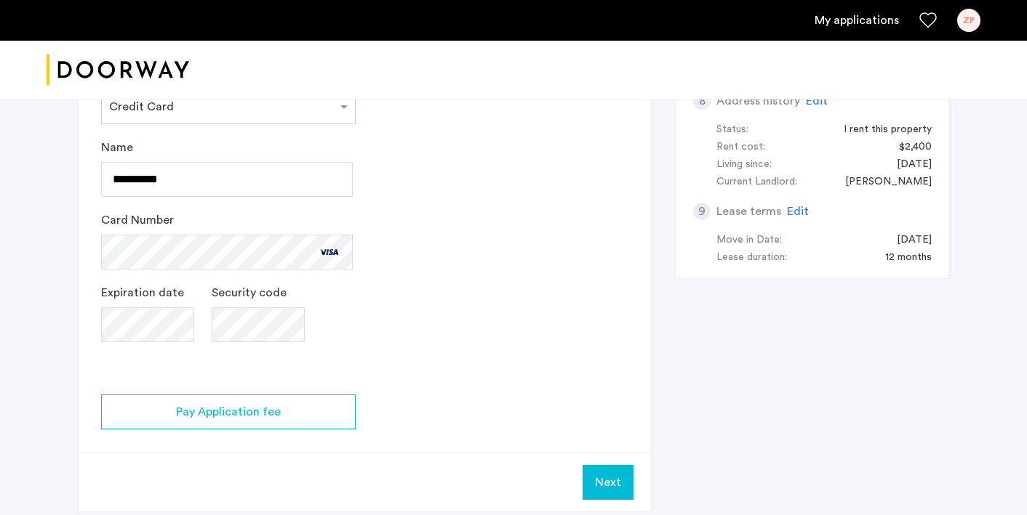
click at [488, 202] on app-credit-screening "2 Credit Screening & Application Fees Application Fees Please submit your appli…" at bounding box center [364, 35] width 573 height 954
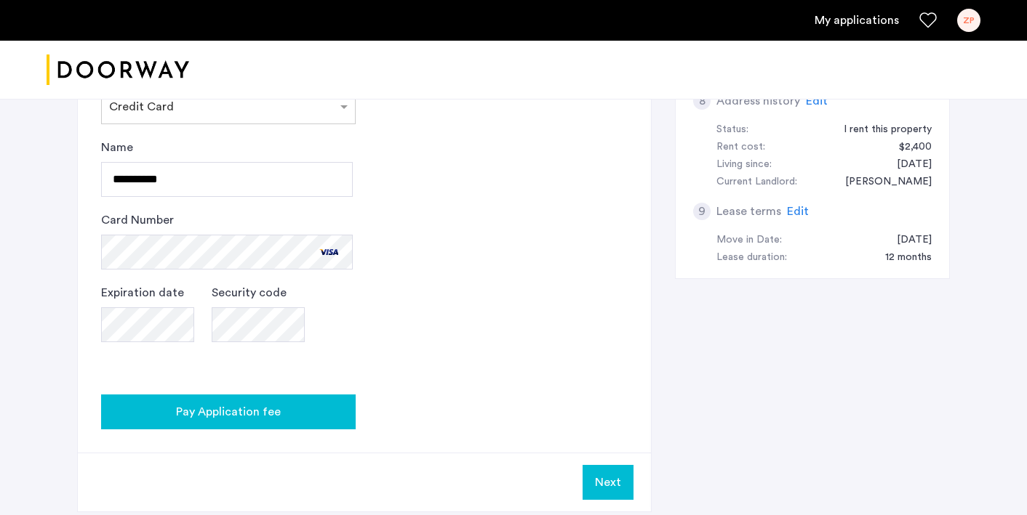
click at [276, 412] on span "Pay Application fee" at bounding box center [228, 412] width 105 height 17
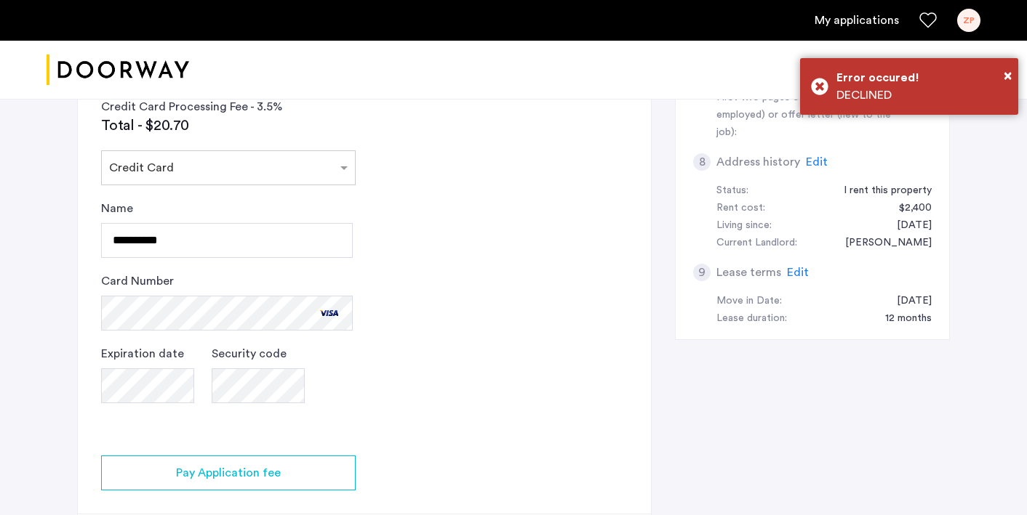
scroll to position [584, 0]
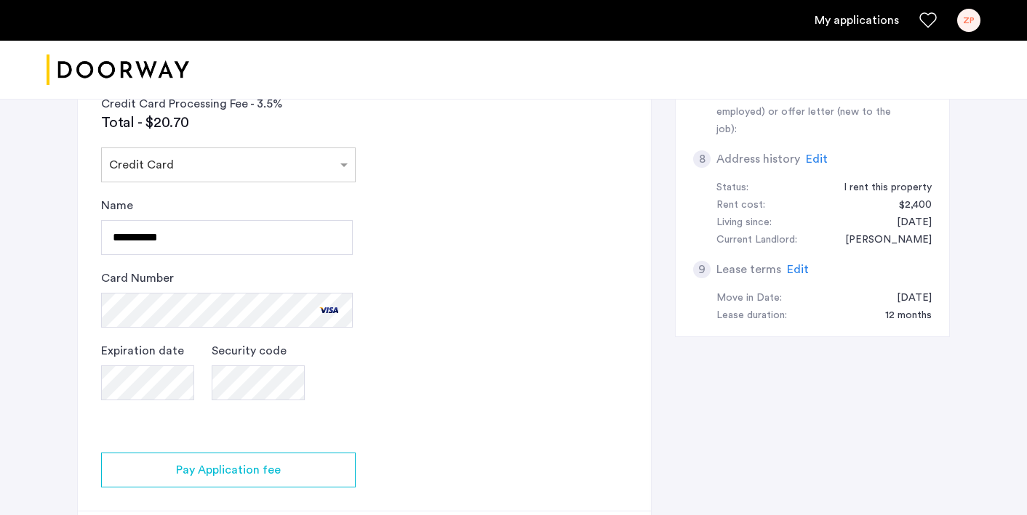
click at [63, 374] on div "[STREET_ADDRESS] | Application Id: #8880 $2800 /month 2 Credit Screening & Appl…" at bounding box center [513, 51] width 916 height 1085
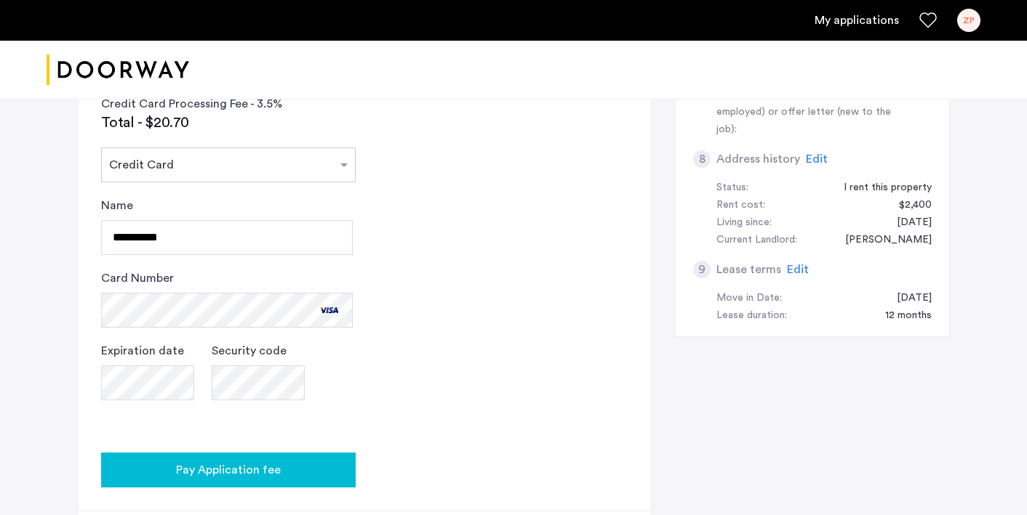
click at [197, 465] on span "Pay Application fee" at bounding box center [228, 470] width 105 height 17
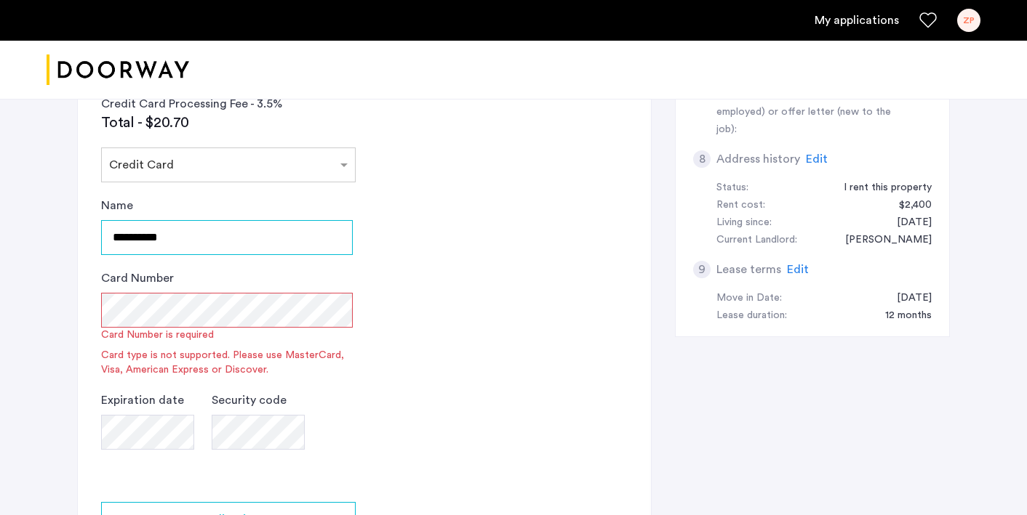
drag, startPoint x: 204, startPoint y: 247, endPoint x: 0, endPoint y: 242, distance: 204.4
click at [0, 242] on div "[STREET_ADDRESS] | Application Id: #8880 $2800 /month 2 Credit Screening & Appl…" at bounding box center [513, 76] width 1027 height 1134
type input "**********"
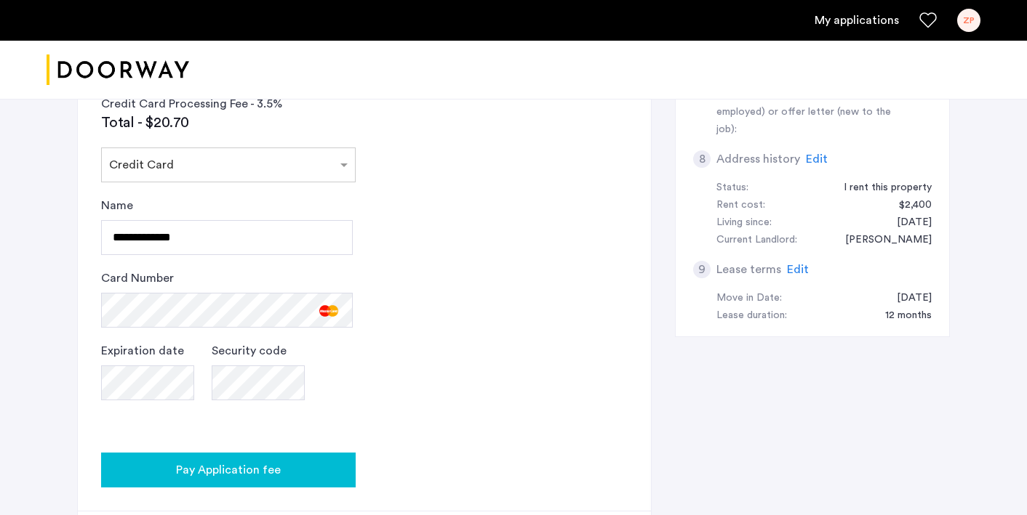
click at [263, 465] on span "Pay Application fee" at bounding box center [228, 470] width 105 height 17
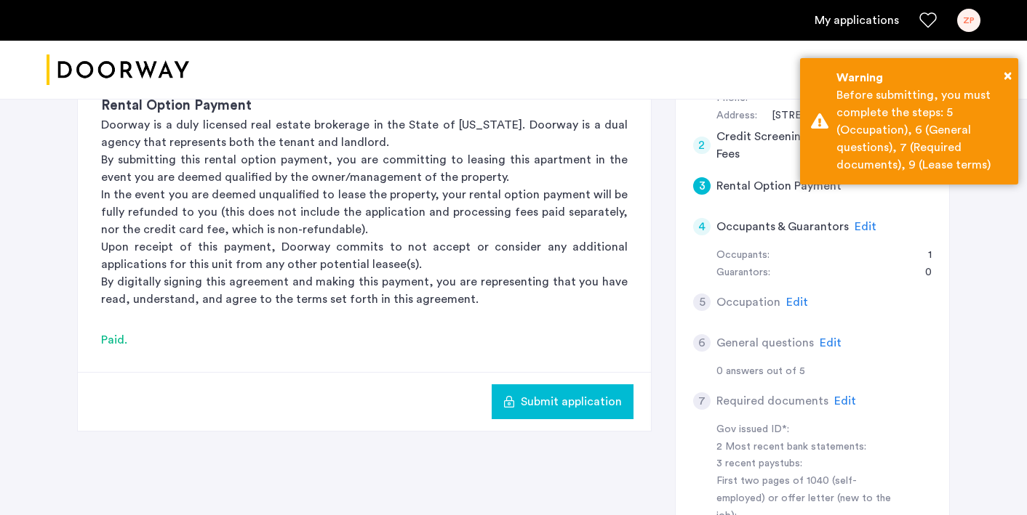
scroll to position [204, 0]
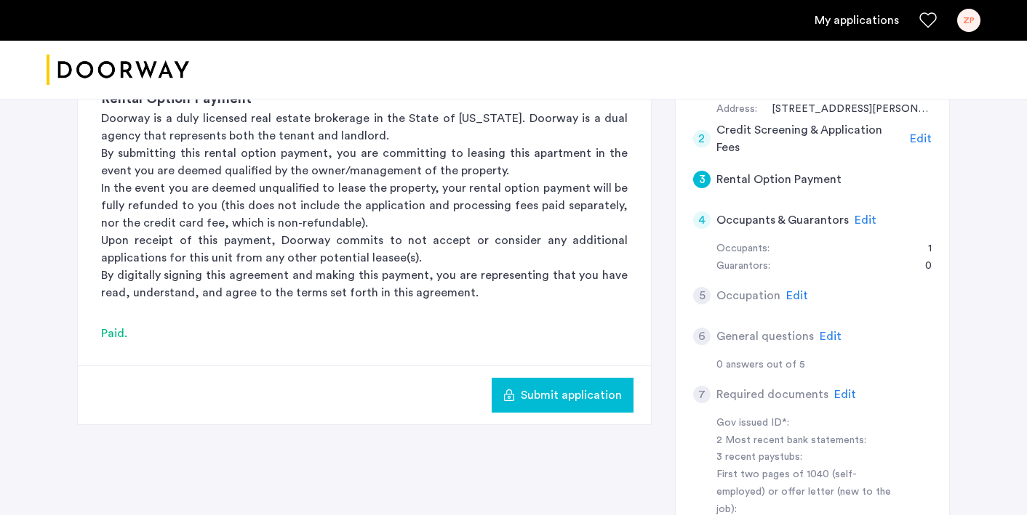
click at [531, 391] on span "Submit application" at bounding box center [571, 395] width 101 height 17
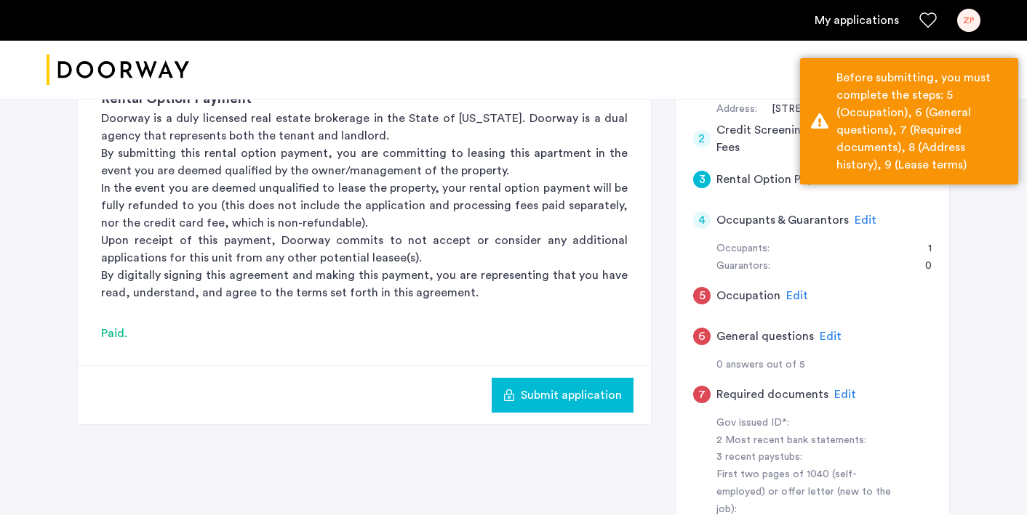
click at [794, 296] on span "Edit" at bounding box center [797, 296] width 22 height 12
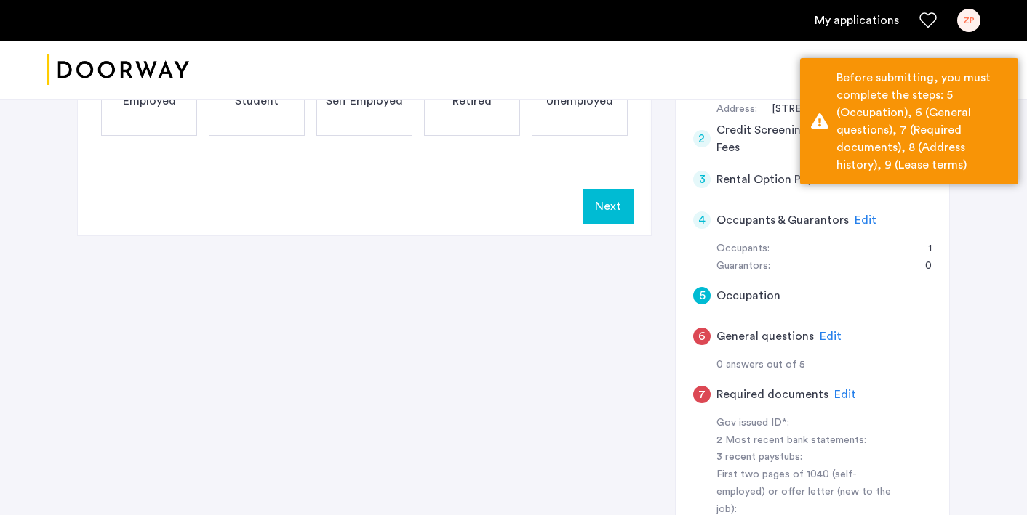
click at [364, 334] on div "5 Occupation Employed Student Self Employed Retired Unemployed Next 1 Basic inf…" at bounding box center [513, 368] width 872 height 745
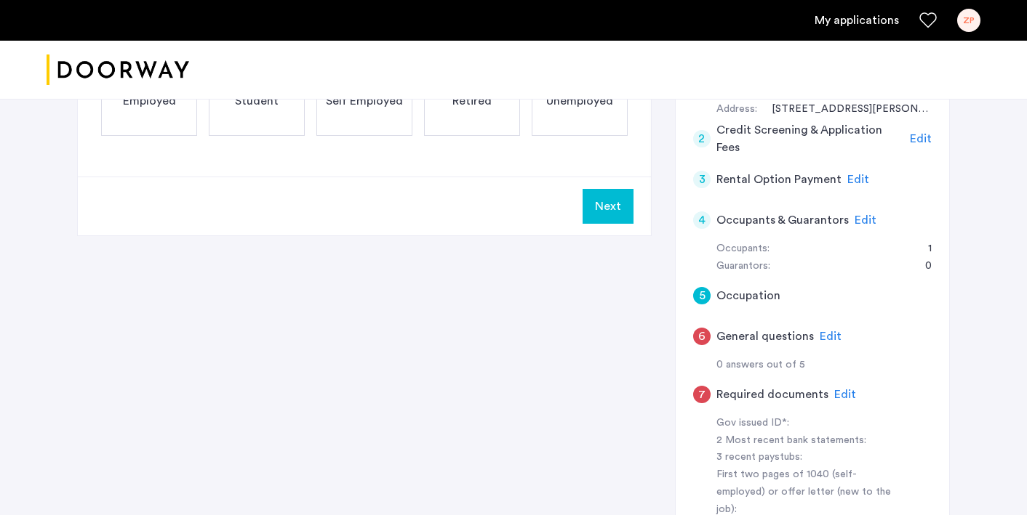
click at [189, 129] on div "Employed" at bounding box center [149, 101] width 96 height 70
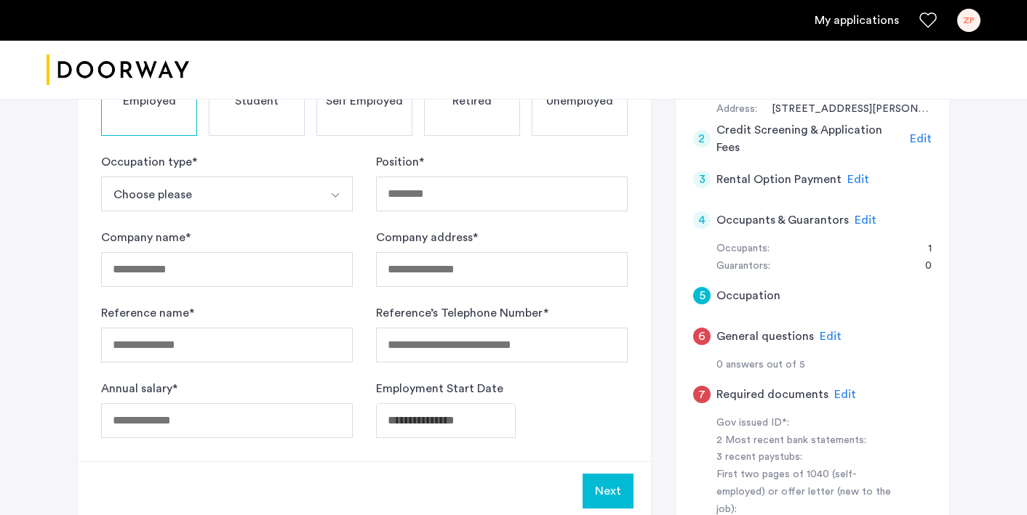
click at [189, 198] on button "Choose please" at bounding box center [209, 194] width 217 height 35
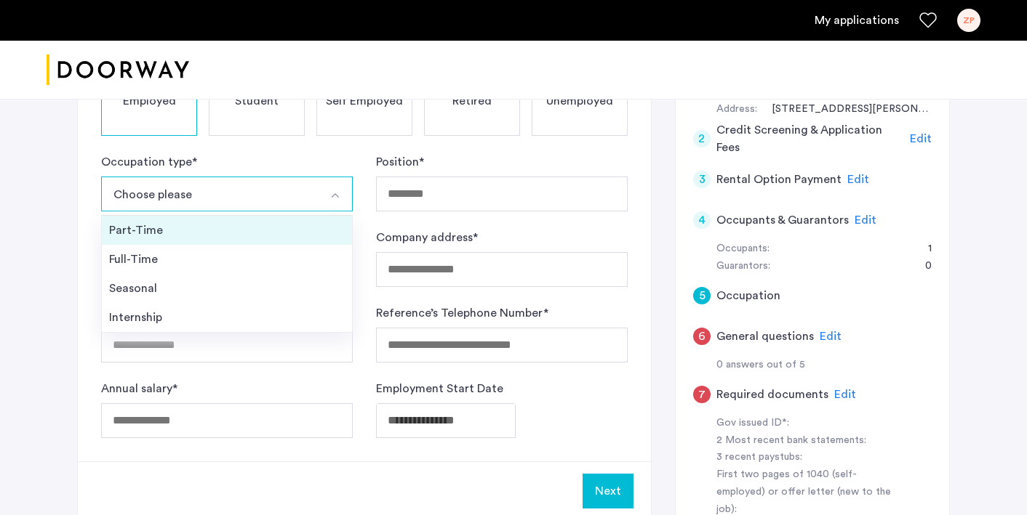
click at [182, 222] on div "Part-Time" at bounding box center [227, 230] width 236 height 17
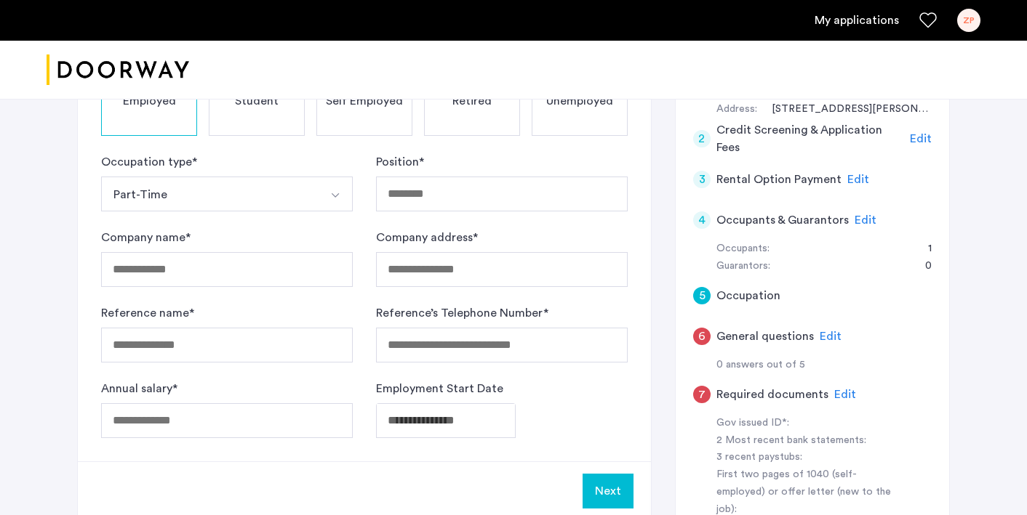
click at [184, 196] on button "Part-Time" at bounding box center [209, 194] width 217 height 35
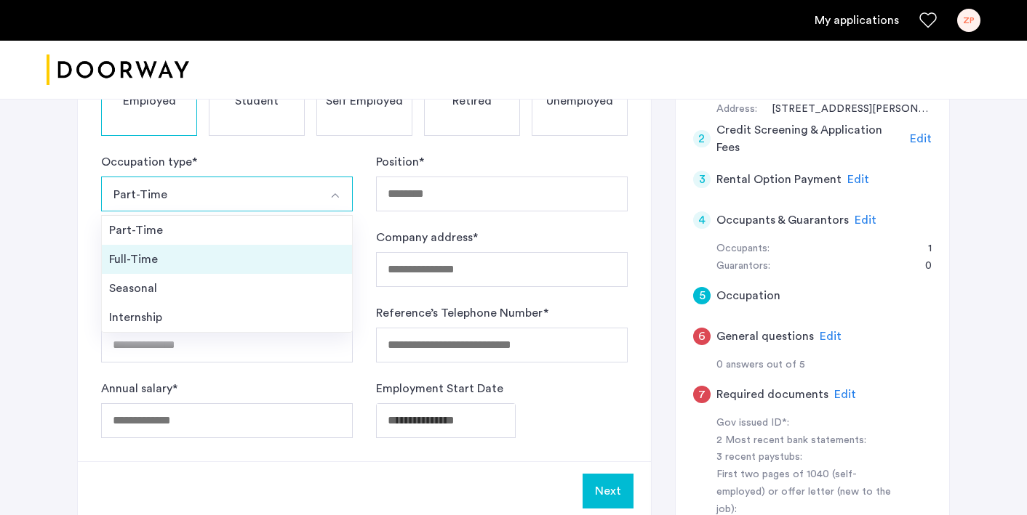
click at [161, 253] on div "Full-Time" at bounding box center [227, 259] width 236 height 17
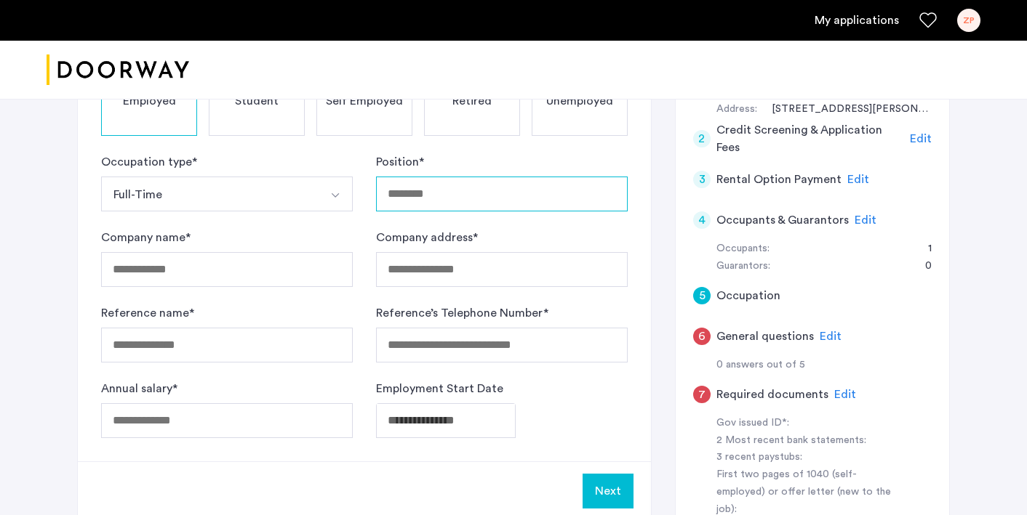
click at [468, 196] on input "Position *" at bounding box center [502, 194] width 252 height 35
type input "**********"
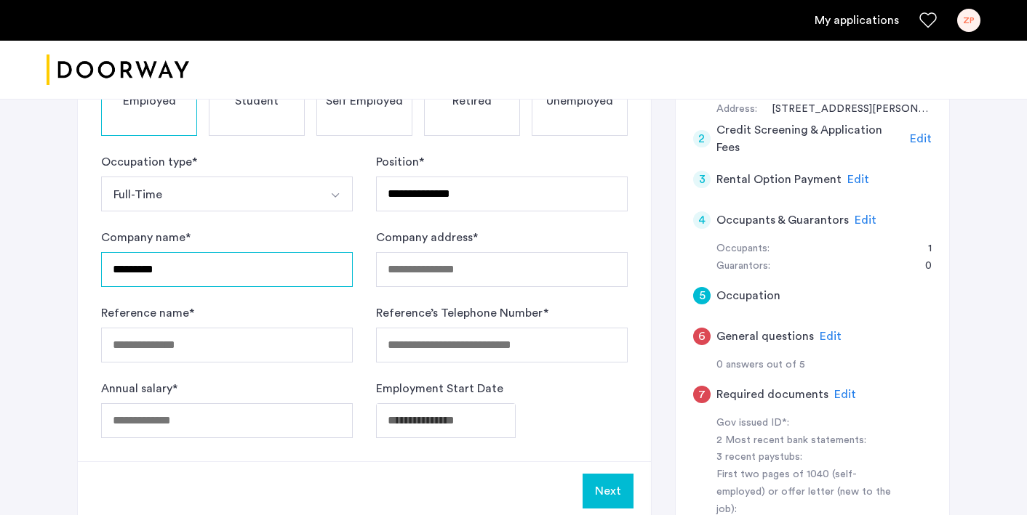
type input "*********"
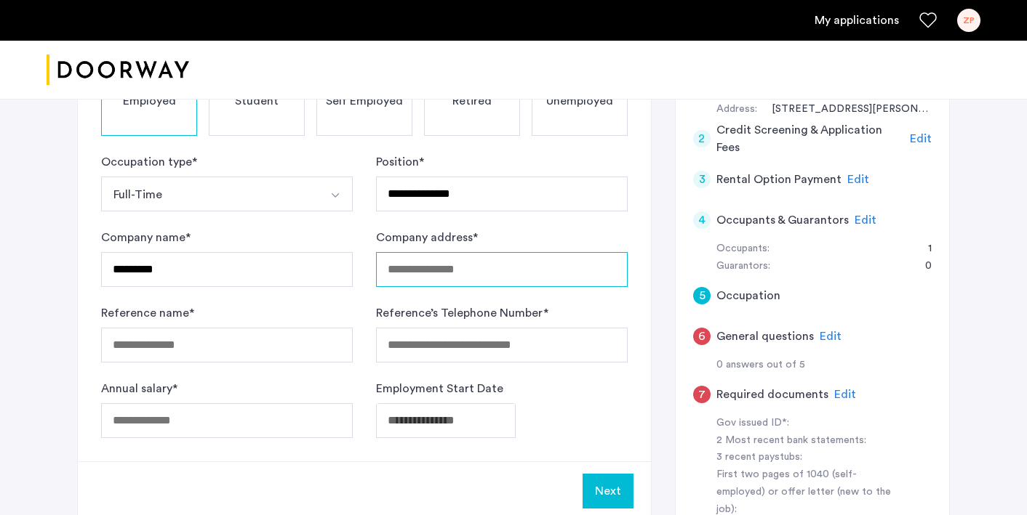
click at [464, 268] on input "Company address *" at bounding box center [502, 269] width 252 height 35
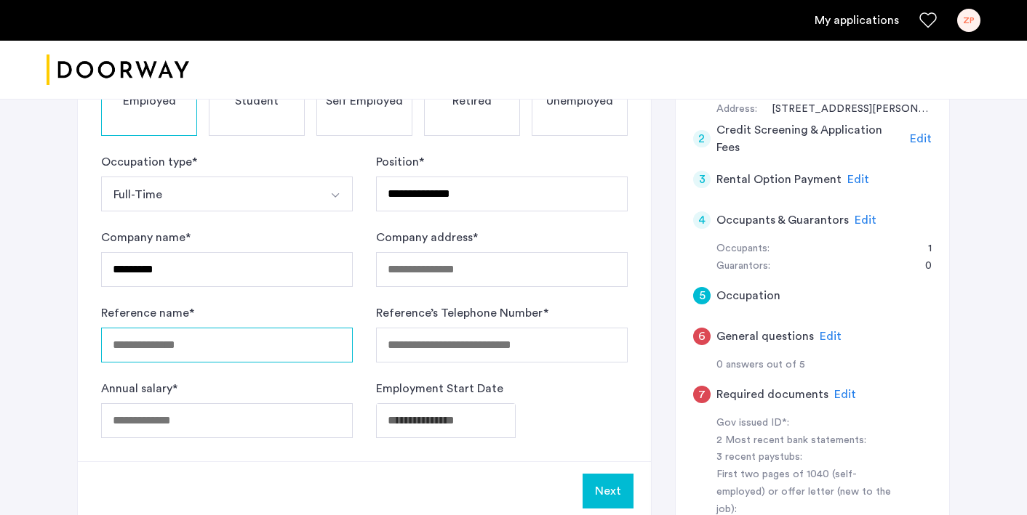
click at [222, 350] on input "Reference name *" at bounding box center [227, 345] width 252 height 35
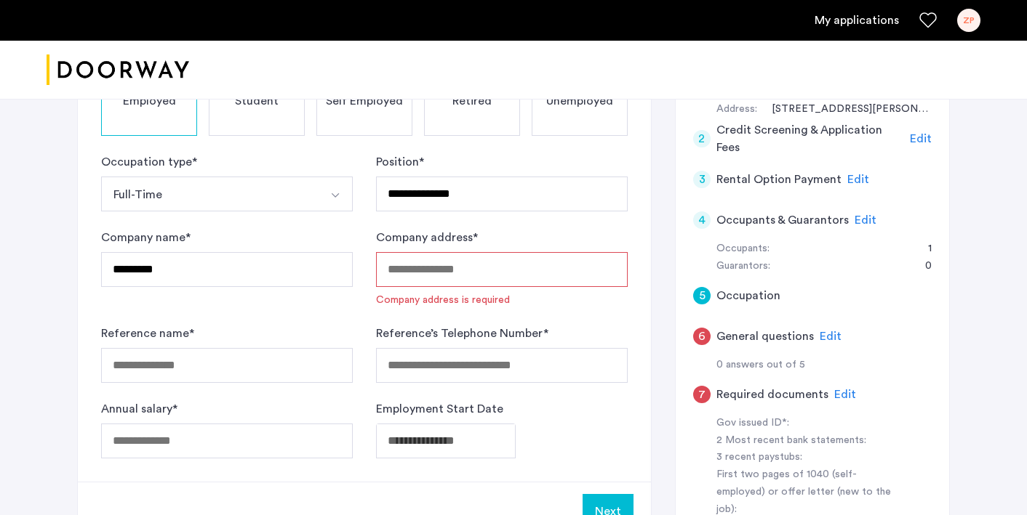
click at [387, 293] on div "Company address is required" at bounding box center [443, 300] width 134 height 15
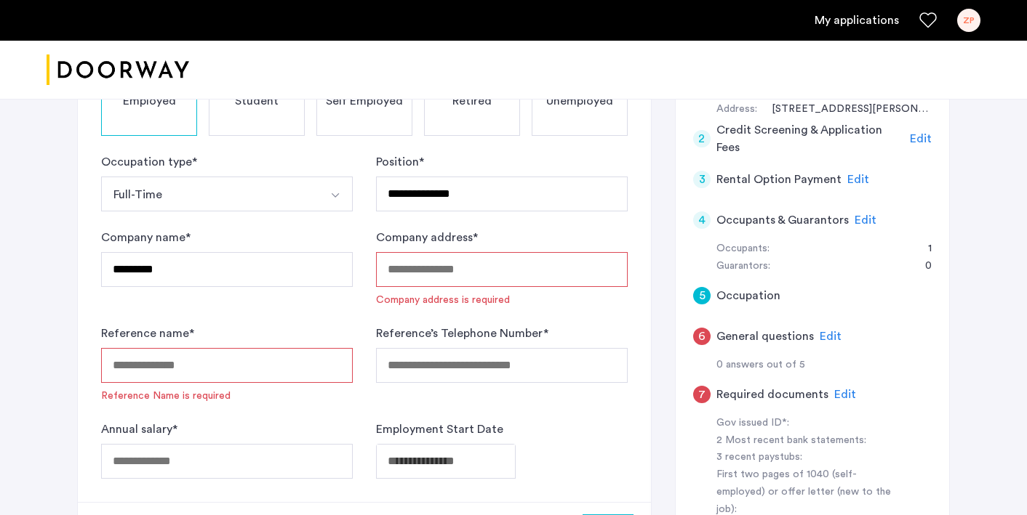
click at [408, 273] on input "Company address *" at bounding box center [502, 269] width 252 height 35
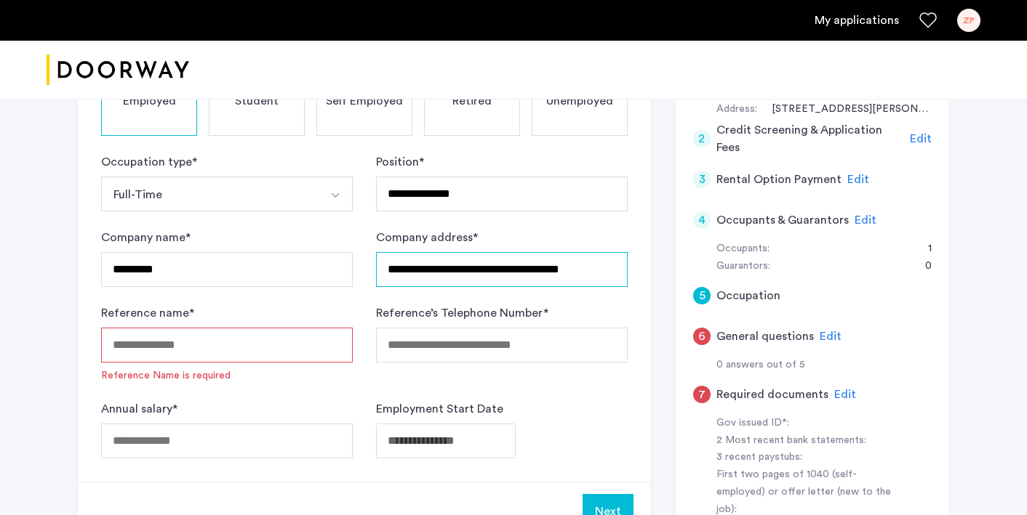
type input "**********"
click at [291, 340] on input "Reference name *" at bounding box center [227, 345] width 252 height 35
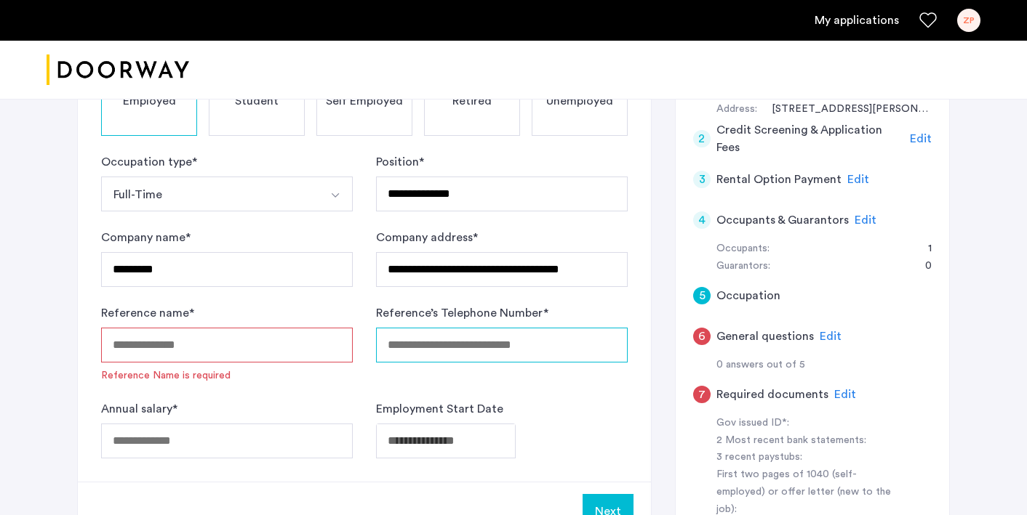
click at [404, 331] on input "Reference’s Telephone Number *" at bounding box center [502, 345] width 252 height 35
type input "**********"
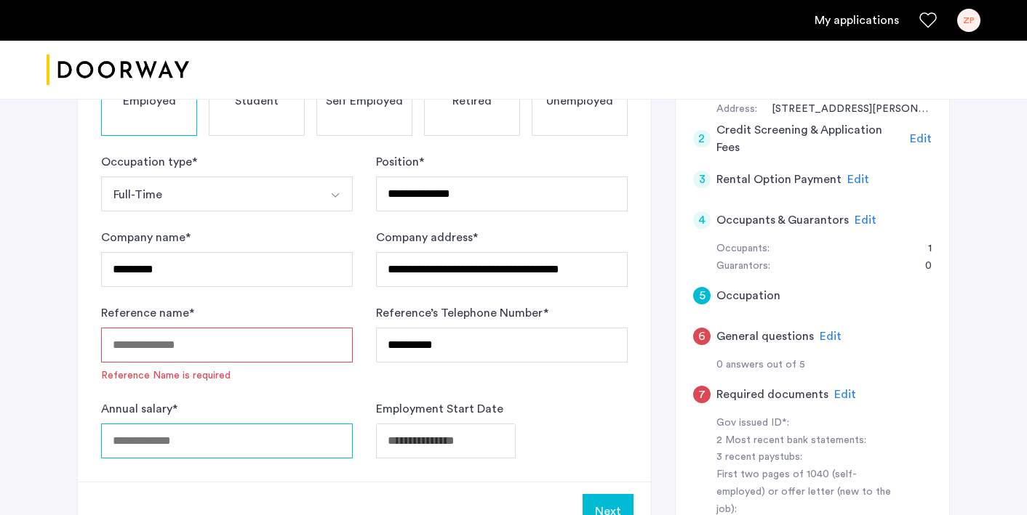
click at [326, 452] on input "Annual salary *" at bounding box center [227, 441] width 252 height 35
type input "*****"
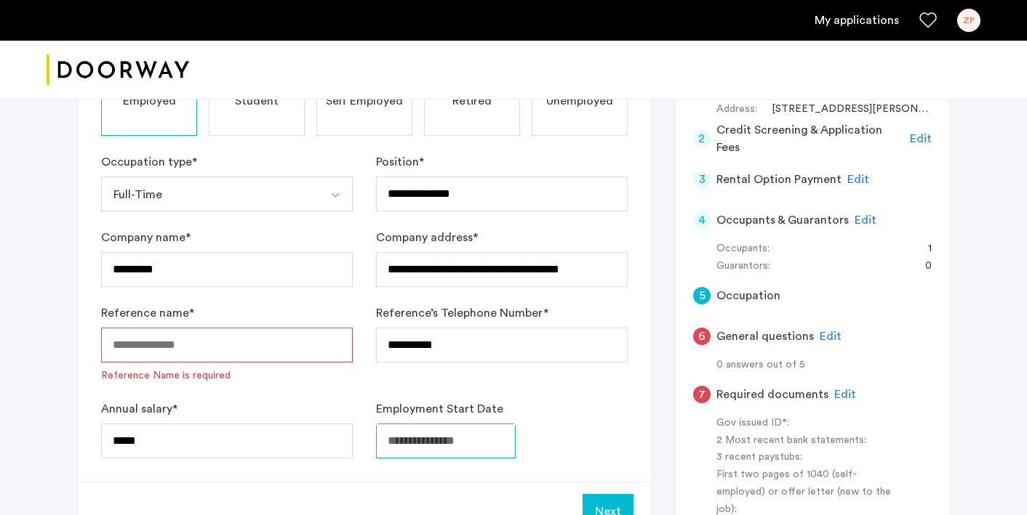
click at [481, 312] on body "**********" at bounding box center [513, 53] width 1027 height 515
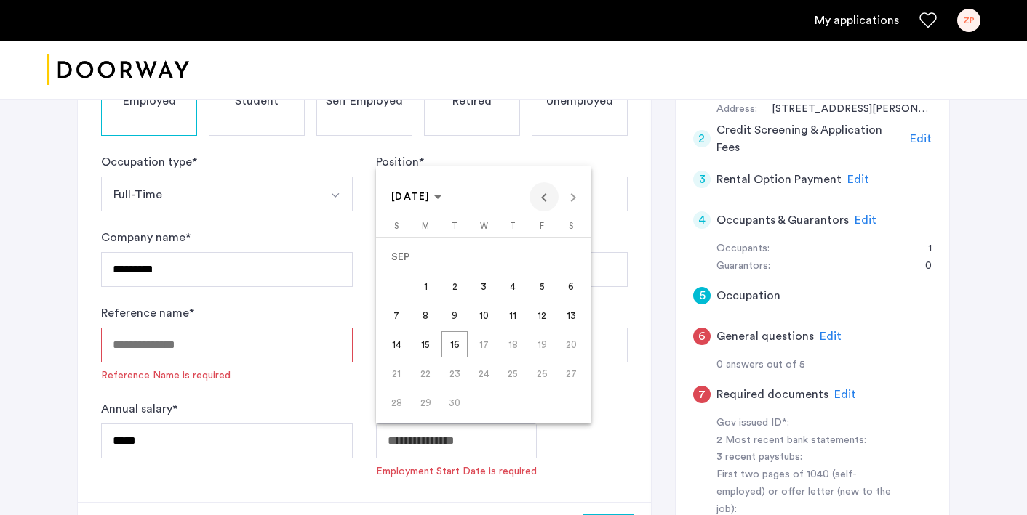
click at [539, 200] on span "Previous month" at bounding box center [543, 196] width 29 height 29
click at [435, 308] on span "11" at bounding box center [425, 315] width 26 height 26
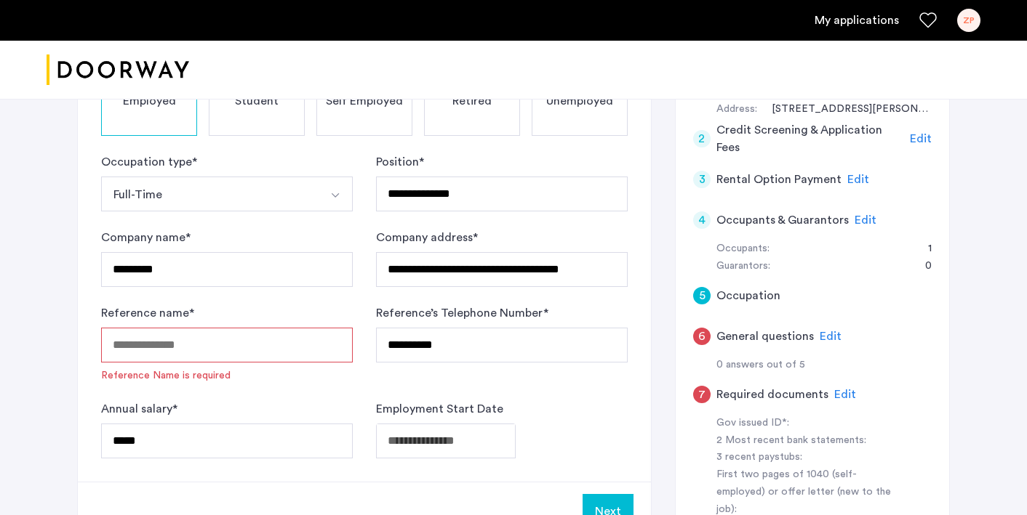
type input "**********"
click at [241, 337] on input "Reference name *" at bounding box center [227, 345] width 252 height 35
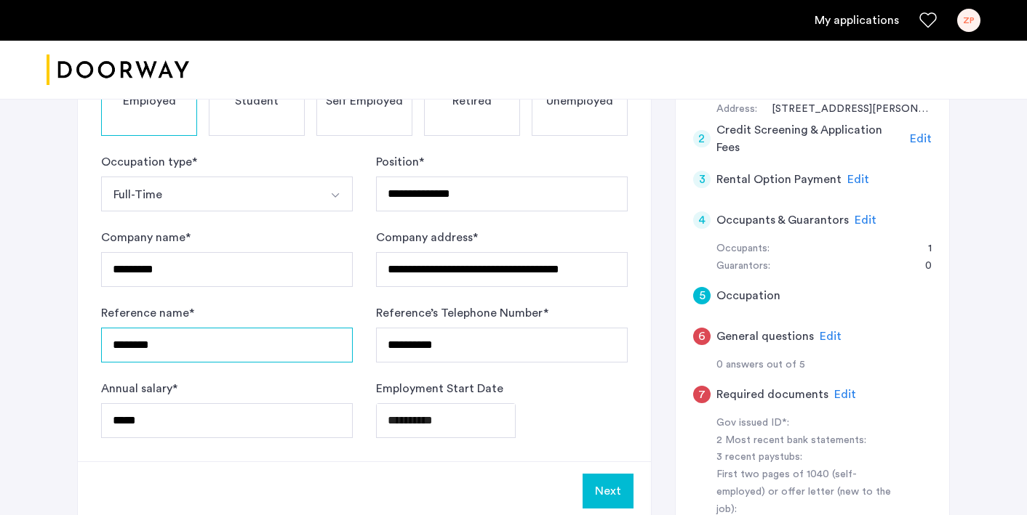
type input "*********"
click at [591, 495] on button "Next" at bounding box center [607, 491] width 51 height 35
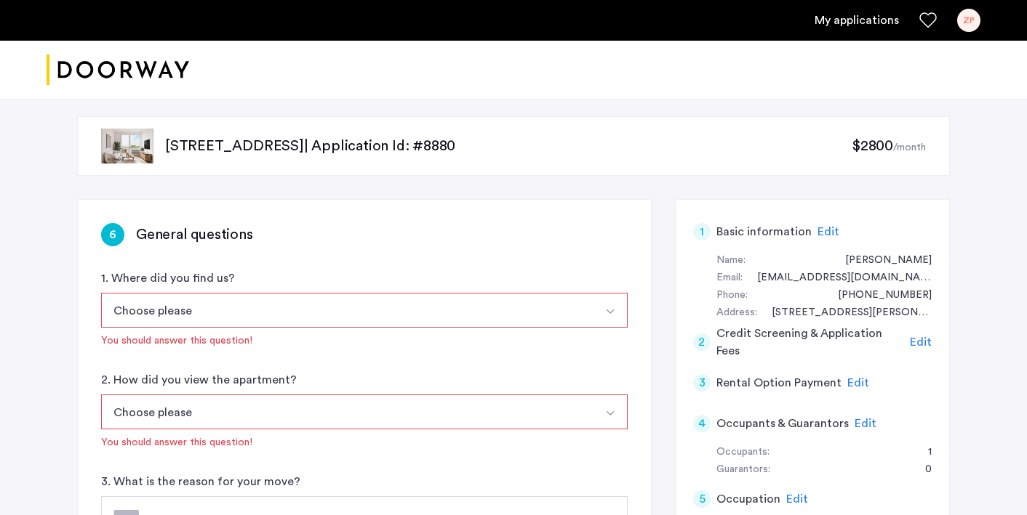
click at [535, 325] on button "Choose please" at bounding box center [347, 310] width 492 height 35
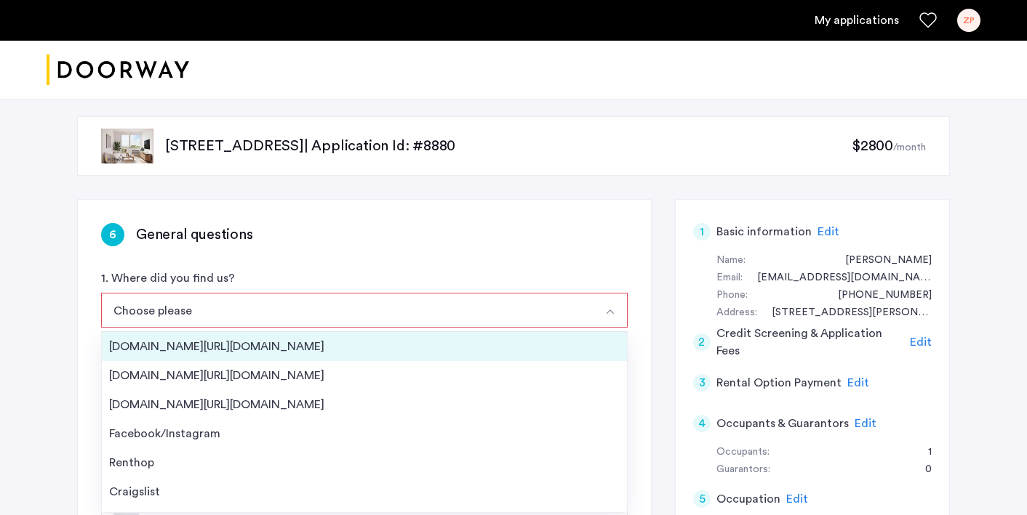
click at [475, 358] on li "[DOMAIN_NAME][URL][DOMAIN_NAME]" at bounding box center [364, 346] width 525 height 29
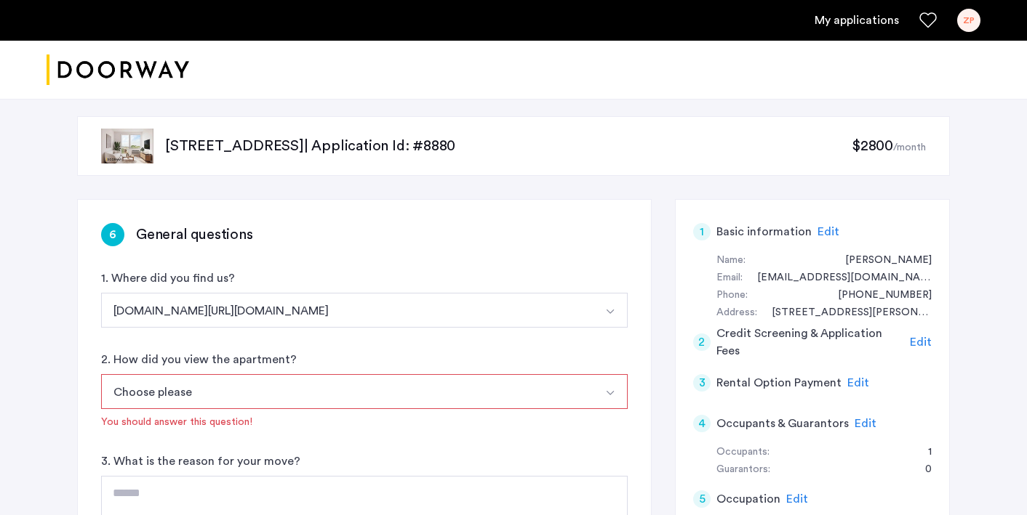
click at [433, 388] on button "Choose please" at bounding box center [347, 391] width 492 height 35
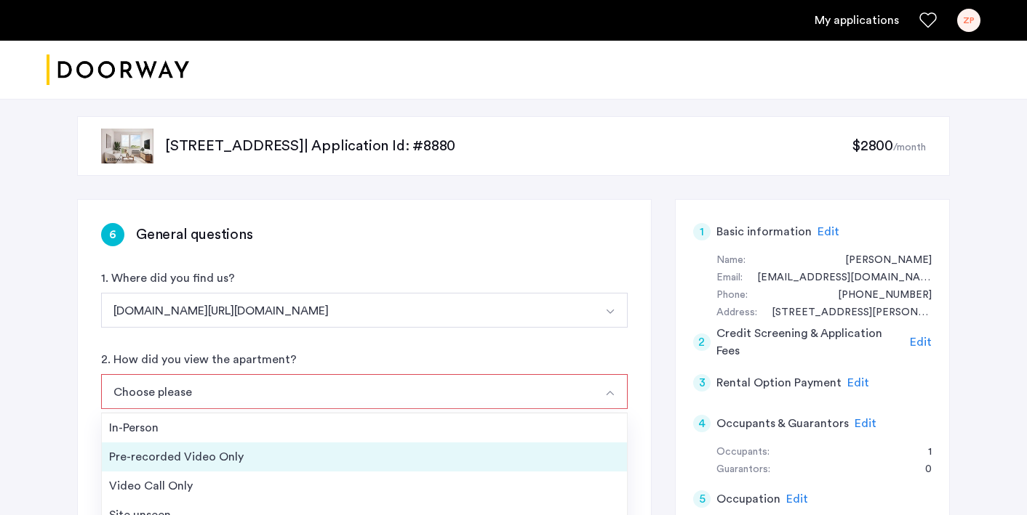
click at [382, 449] on div "Pre-recorded Video Only" at bounding box center [364, 457] width 510 height 17
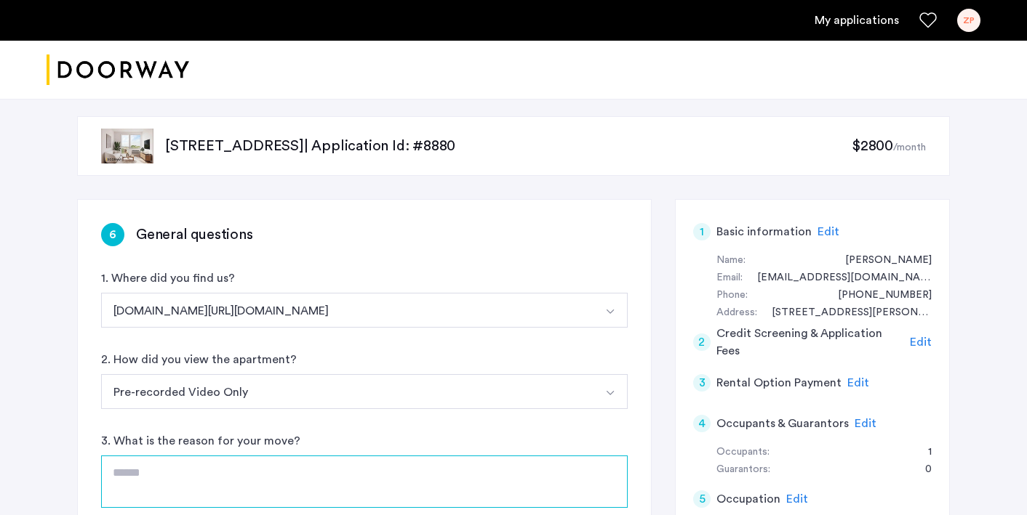
click at [333, 460] on textarea at bounding box center [364, 482] width 526 height 52
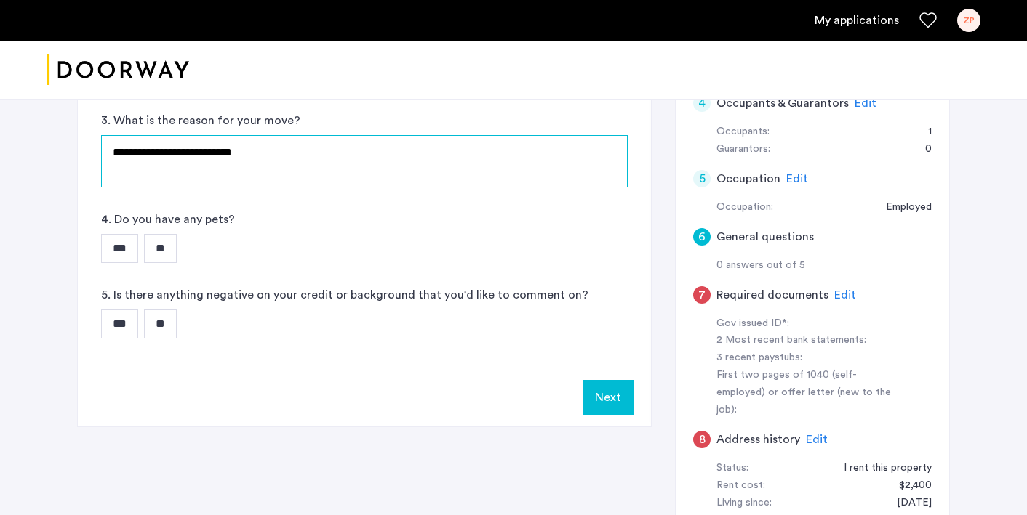
scroll to position [305, 0]
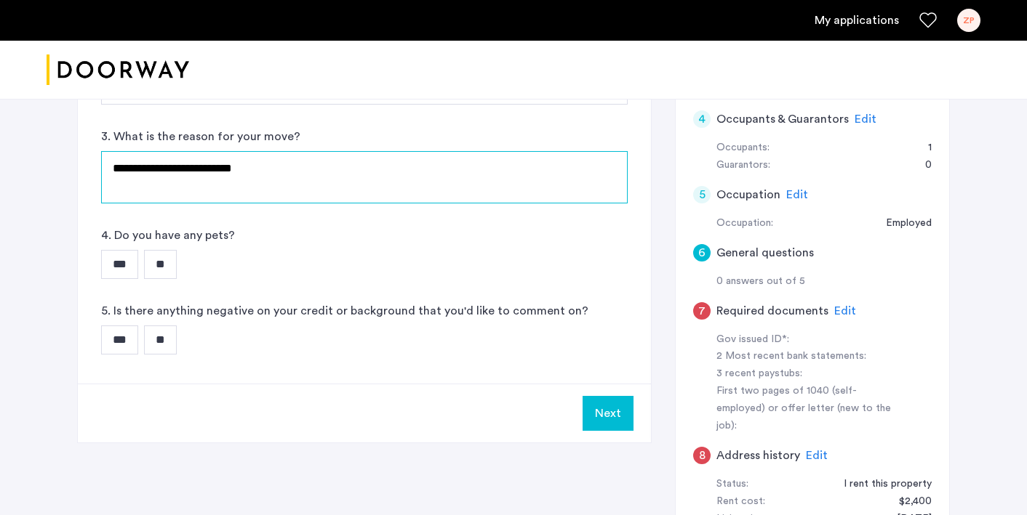
type textarea "**********"
click at [124, 270] on input "***" at bounding box center [119, 264] width 37 height 29
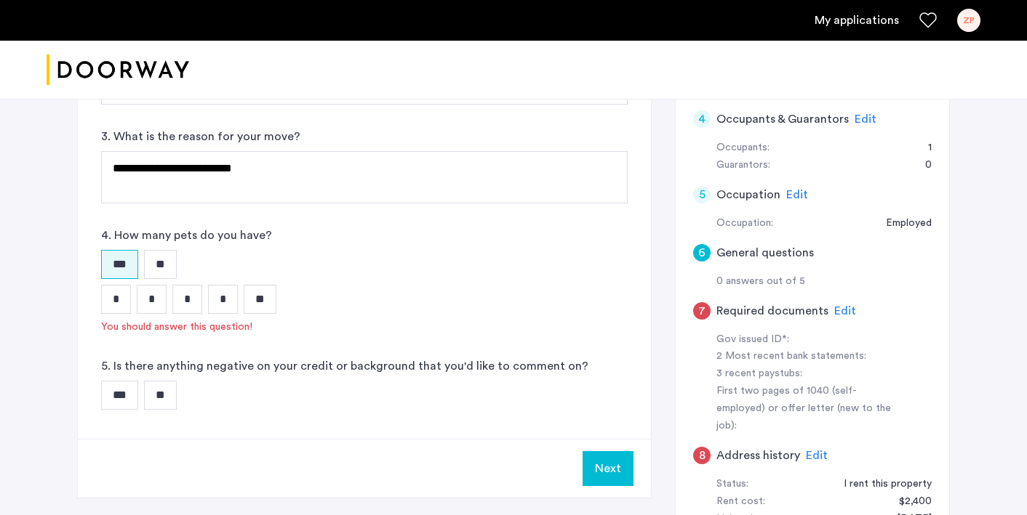
click at [143, 294] on input "*" at bounding box center [152, 299] width 30 height 29
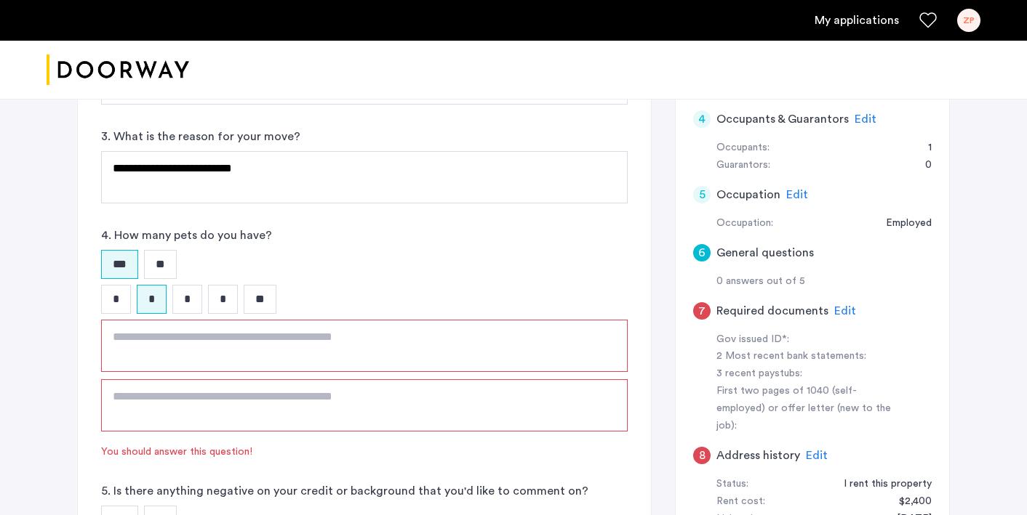
click at [138, 348] on textarea at bounding box center [364, 346] width 526 height 52
type textarea "**********"
click at [227, 428] on textarea at bounding box center [364, 406] width 526 height 52
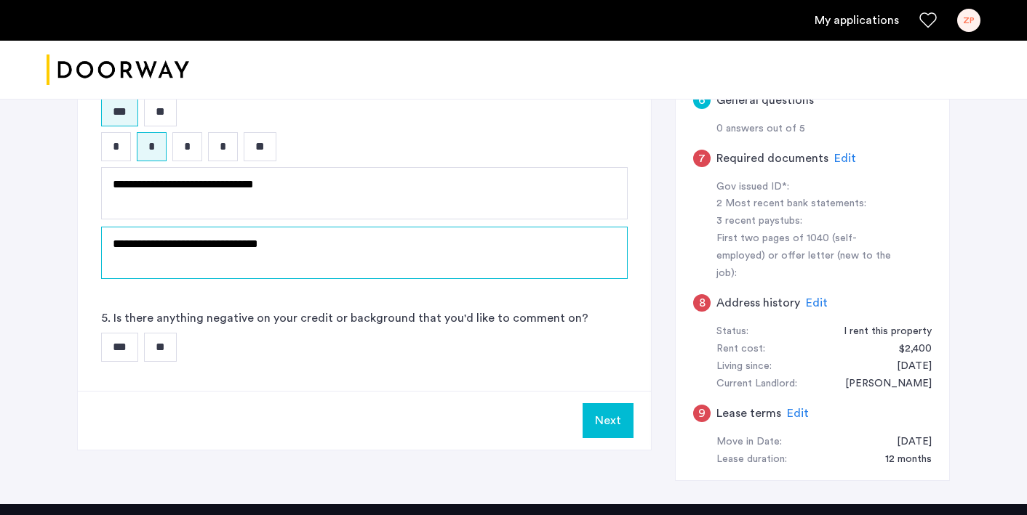
scroll to position [472, 0]
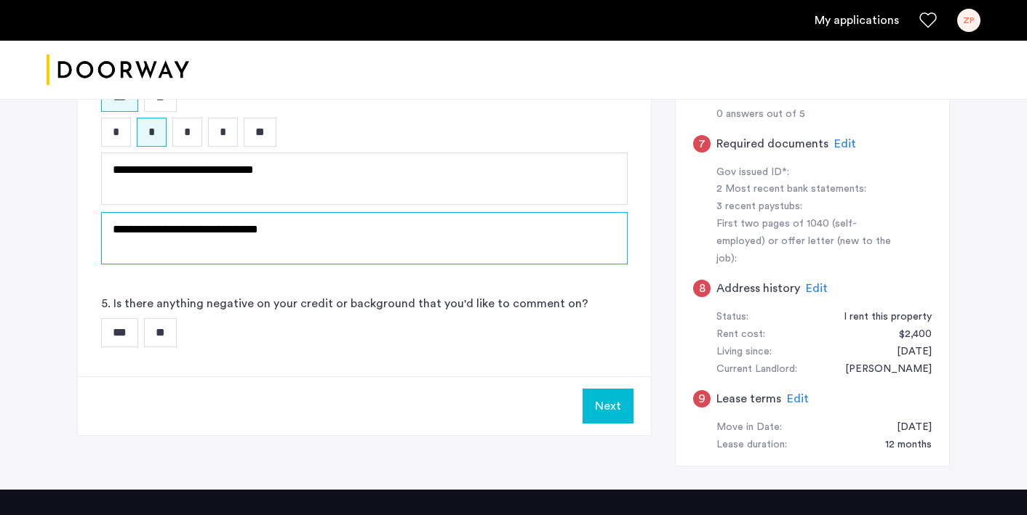
type textarea "**********"
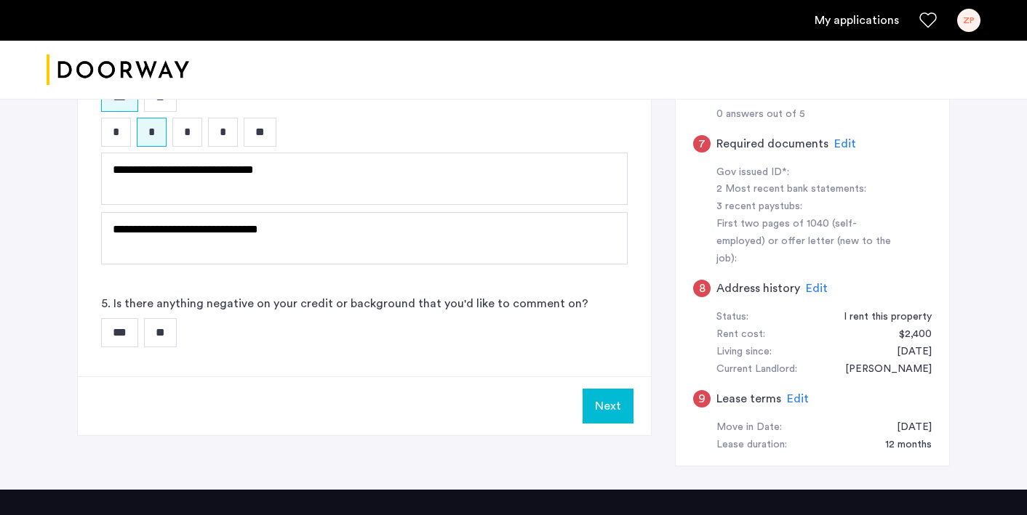
click at [168, 342] on input "**" at bounding box center [160, 332] width 33 height 29
click at [600, 405] on button "Next" at bounding box center [607, 406] width 51 height 35
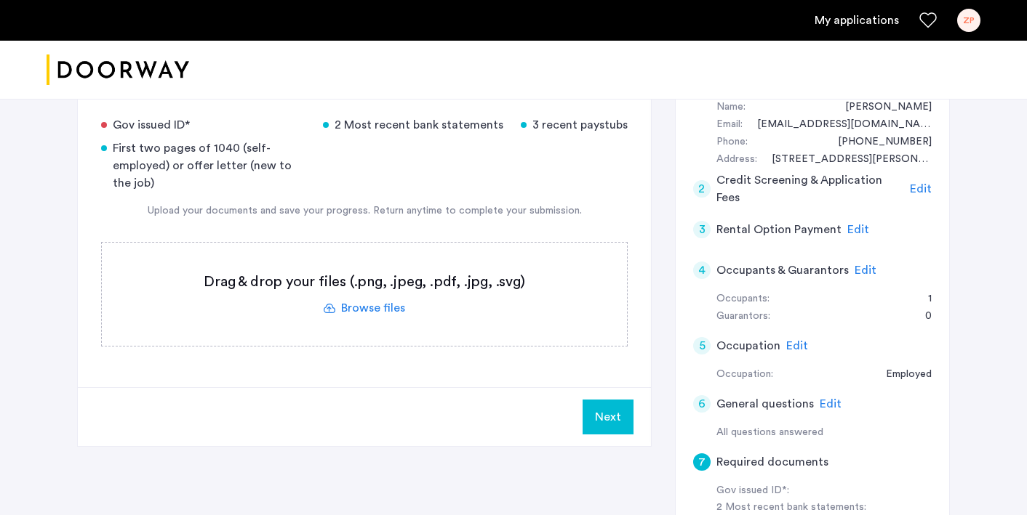
scroll to position [152, 0]
click at [359, 307] on label at bounding box center [364, 295] width 525 height 103
click at [0, 0] on input "file" at bounding box center [0, 0] width 0 height 0
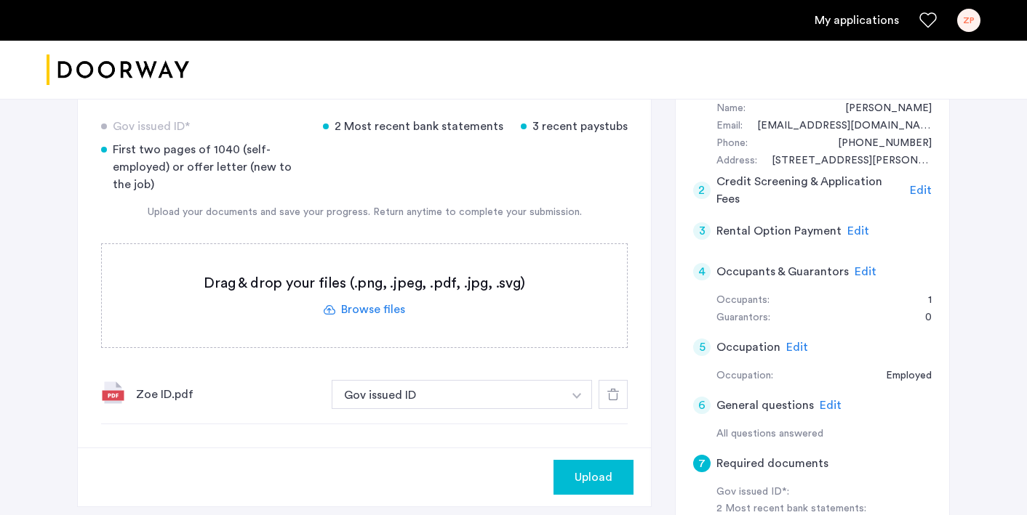
click at [376, 315] on label at bounding box center [364, 295] width 525 height 103
click at [0, 0] on input "file" at bounding box center [0, 0] width 0 height 0
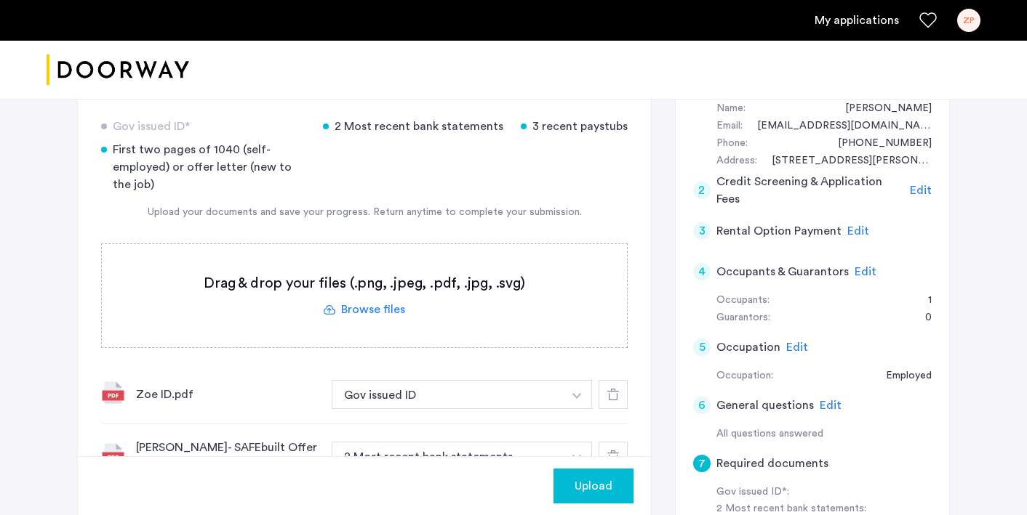
click at [67, 388] on div "[STREET_ADDRESS] | Application Id: #8880 $2800 /month 7 Required documents Gov …" at bounding box center [513, 375] width 916 height 869
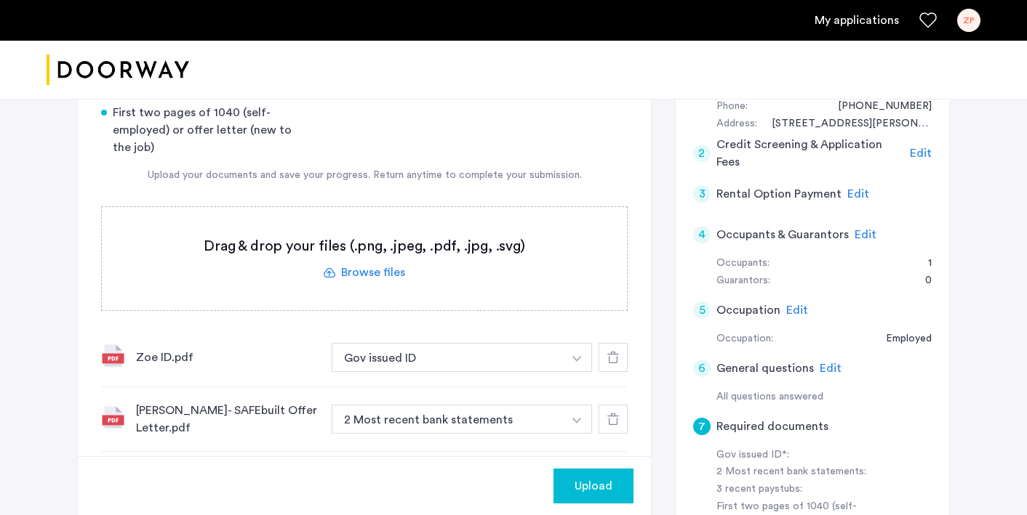
scroll to position [210, 0]
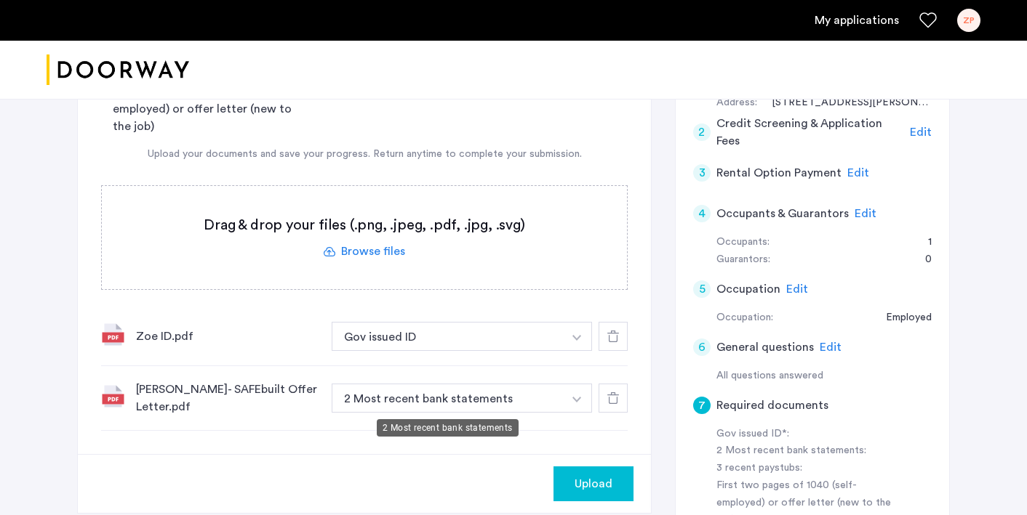
click at [498, 412] on button "2 Most recent bank statements" at bounding box center [447, 398] width 231 height 29
click at [561, 400] on button "2 Most recent bank statements" at bounding box center [447, 398] width 231 height 29
click at [580, 398] on img "button" at bounding box center [576, 400] width 9 height 6
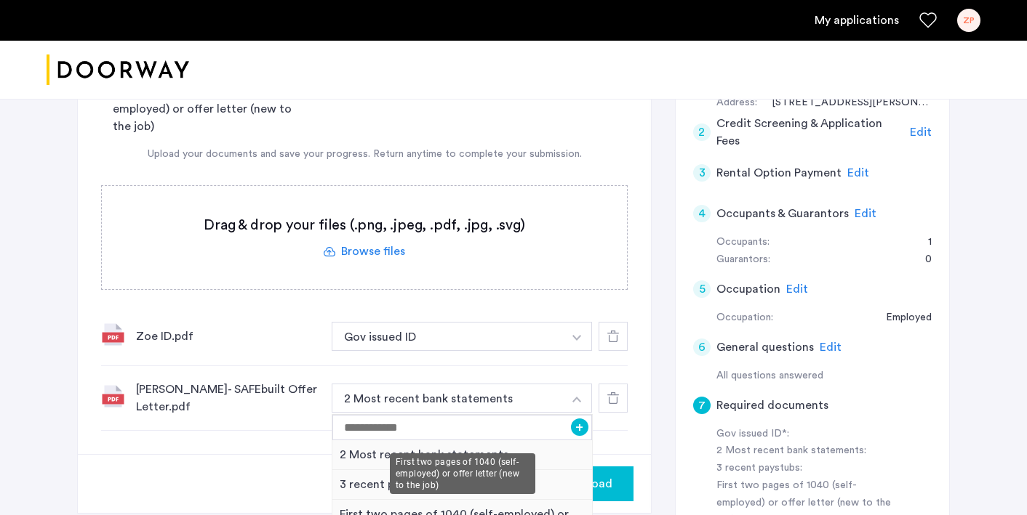
click at [457, 510] on div "First two pages of 1040 (self-employed) or offer letter (new to the job)" at bounding box center [462, 515] width 260 height 30
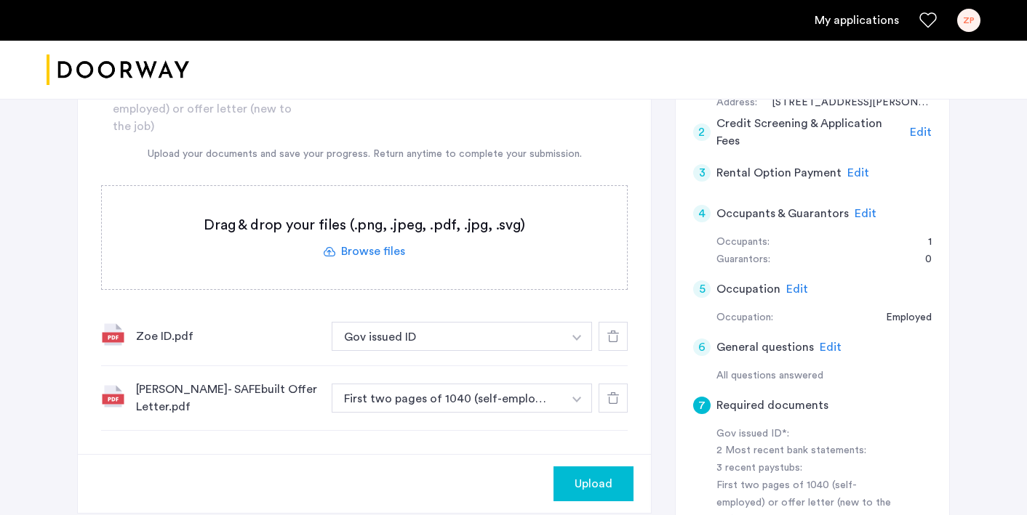
click at [23, 296] on div "[STREET_ADDRESS] | Application Id: #8880 $2800 /month 7 Required documents Gov …" at bounding box center [513, 317] width 1027 height 869
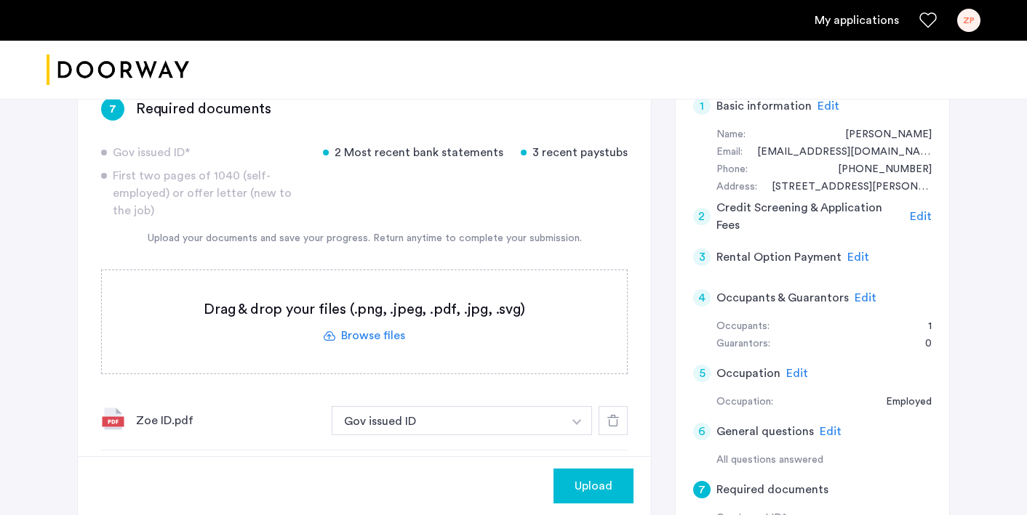
scroll to position [123, 0]
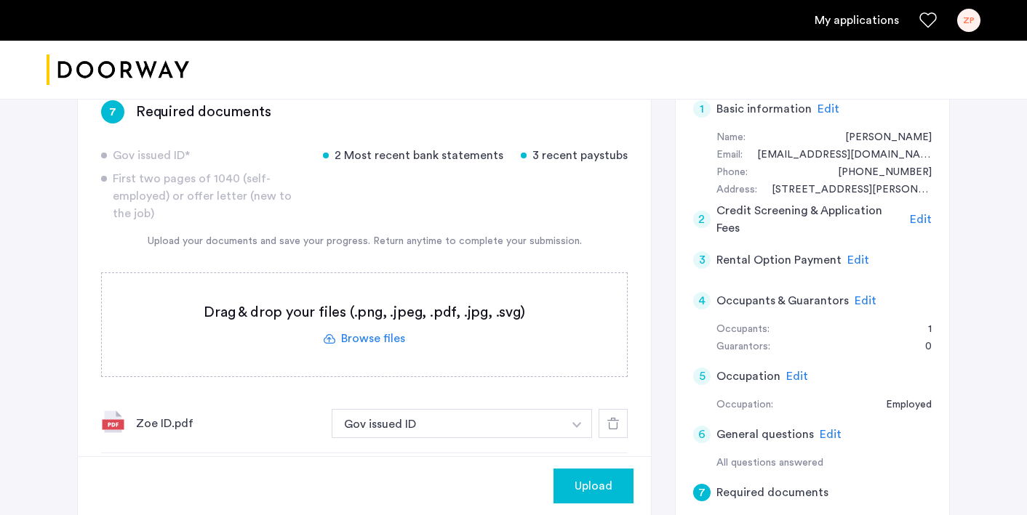
click at [361, 334] on label at bounding box center [364, 324] width 525 height 103
click at [0, 0] on input "file" at bounding box center [0, 0] width 0 height 0
click at [378, 335] on label at bounding box center [364, 324] width 525 height 103
click at [0, 0] on input "file" at bounding box center [0, 0] width 0 height 0
click at [380, 339] on label at bounding box center [364, 324] width 525 height 103
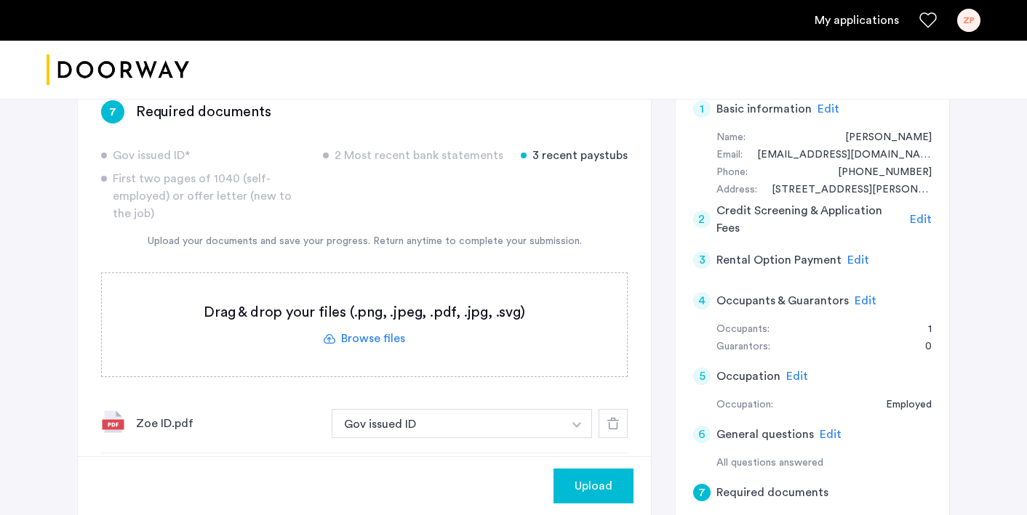
click at [0, 0] on input "file" at bounding box center [0, 0] width 0 height 0
click at [358, 346] on label at bounding box center [364, 324] width 525 height 103
click at [0, 0] on input "file" at bounding box center [0, 0] width 0 height 0
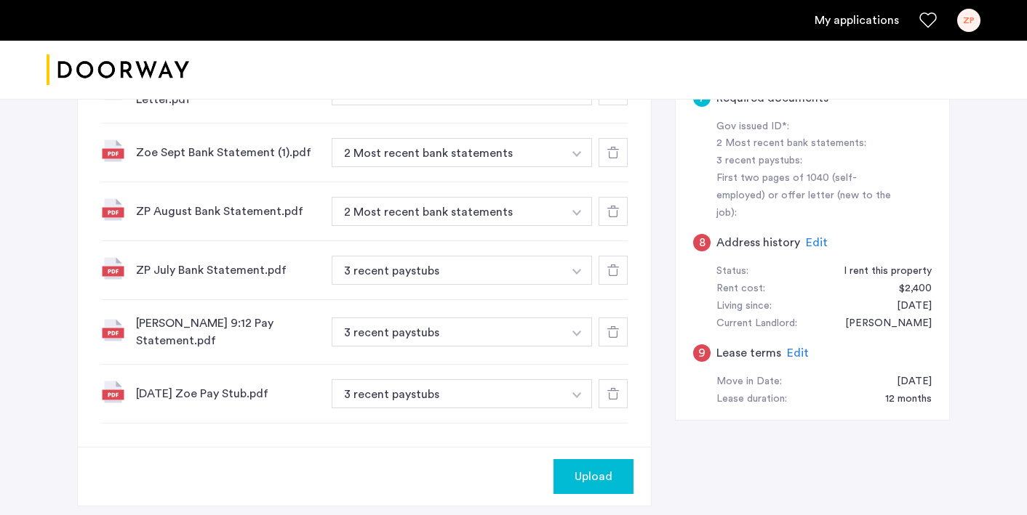
scroll to position [512, 0]
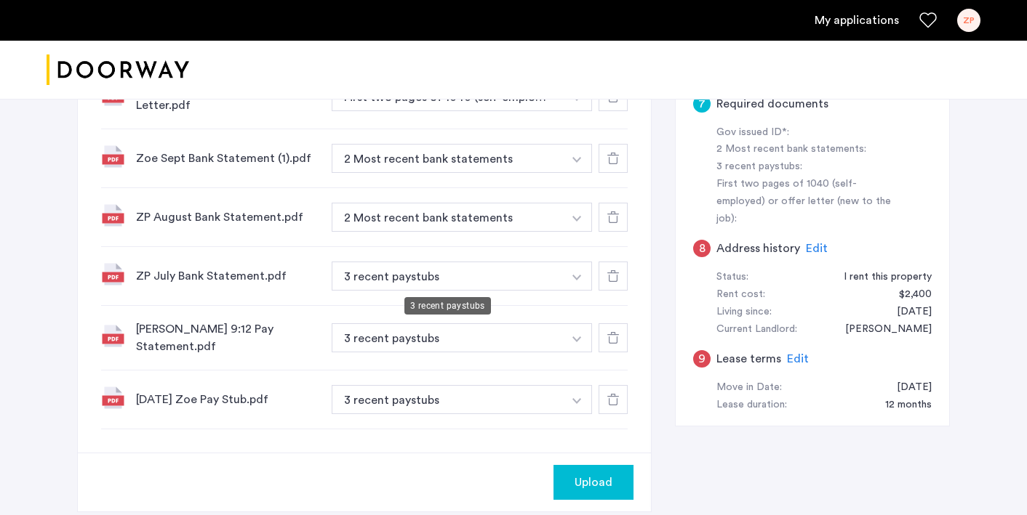
click at [428, 279] on button "3 recent paystubs" at bounding box center [447, 276] width 231 height 29
click at [530, 286] on button "3 recent paystubs" at bounding box center [447, 276] width 231 height 29
click at [585, 275] on button "button" at bounding box center [577, 276] width 30 height 29
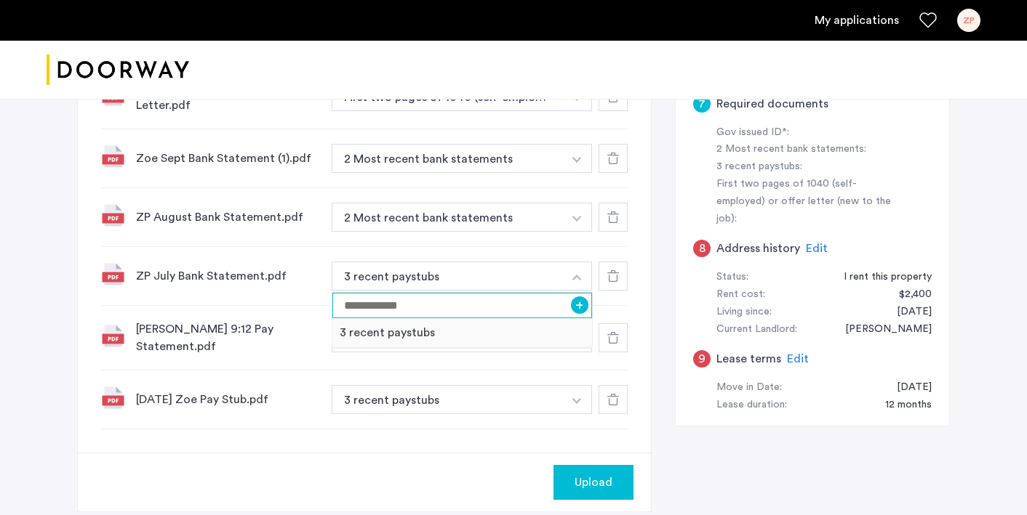
click at [491, 305] on input at bounding box center [462, 305] width 260 height 25
type input "**********"
click at [575, 305] on button "+" at bounding box center [579, 305] width 17 height 17
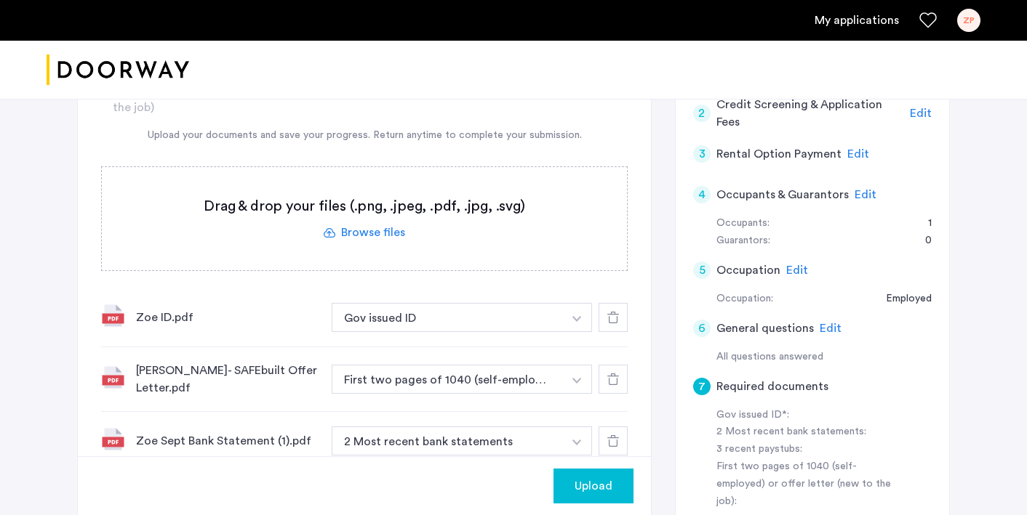
scroll to position [203, 0]
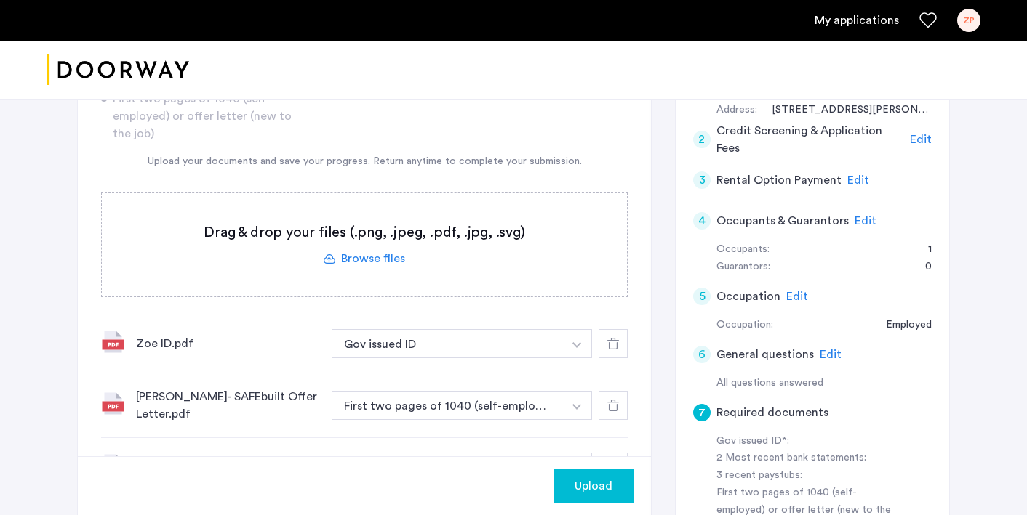
click at [398, 260] on label at bounding box center [364, 244] width 525 height 103
click at [0, 0] on input "file" at bounding box center [0, 0] width 0 height 0
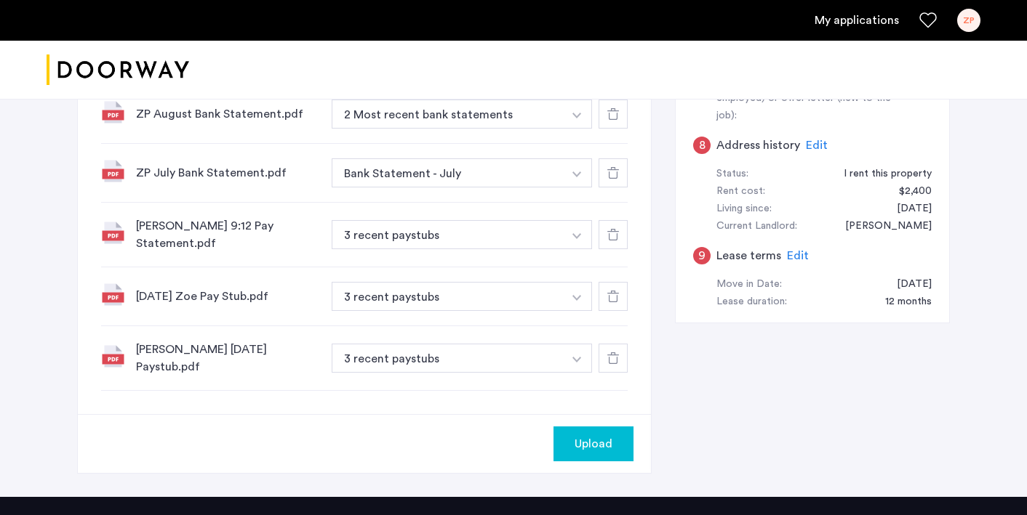
scroll to position [624, 0]
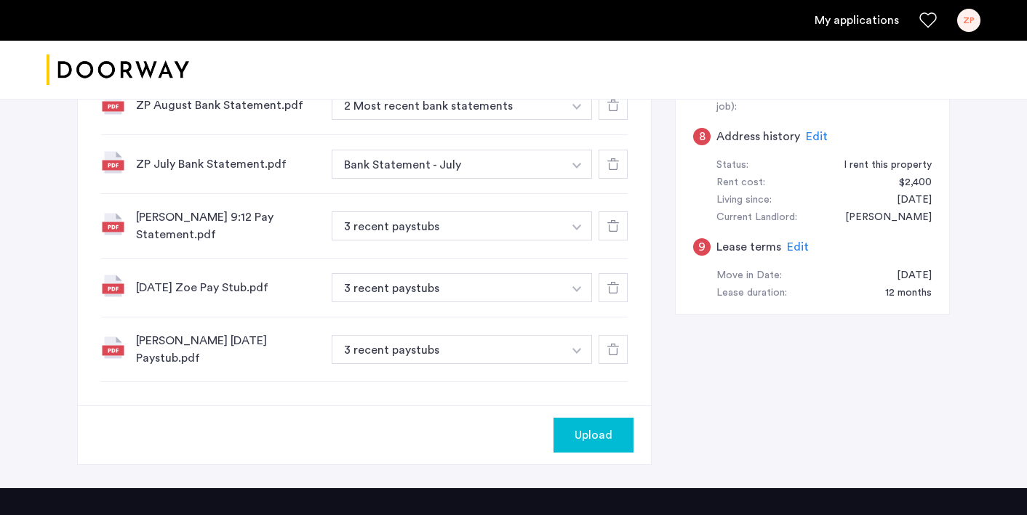
click at [591, 418] on button "Upload" at bounding box center [593, 435] width 80 height 35
click at [618, 420] on button "Next" at bounding box center [607, 435] width 51 height 35
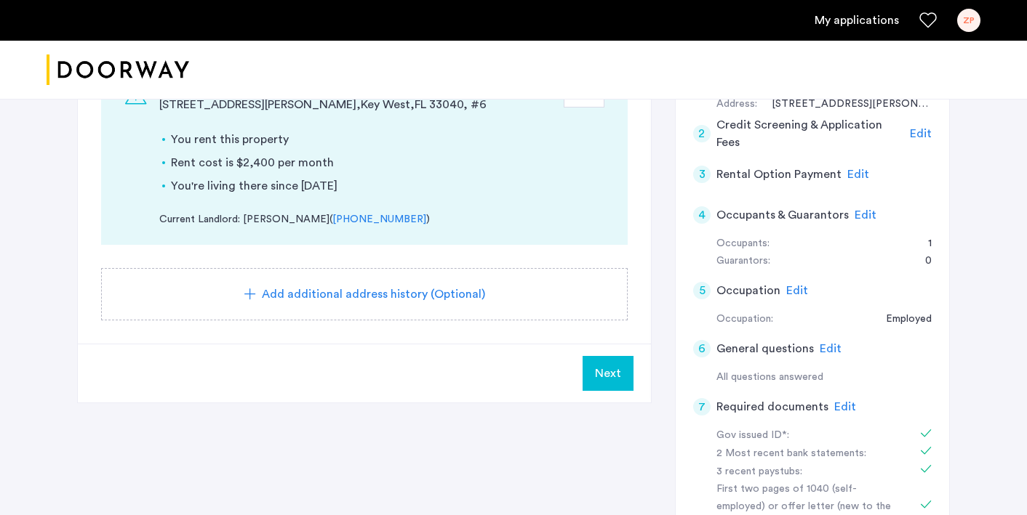
scroll to position [235, 0]
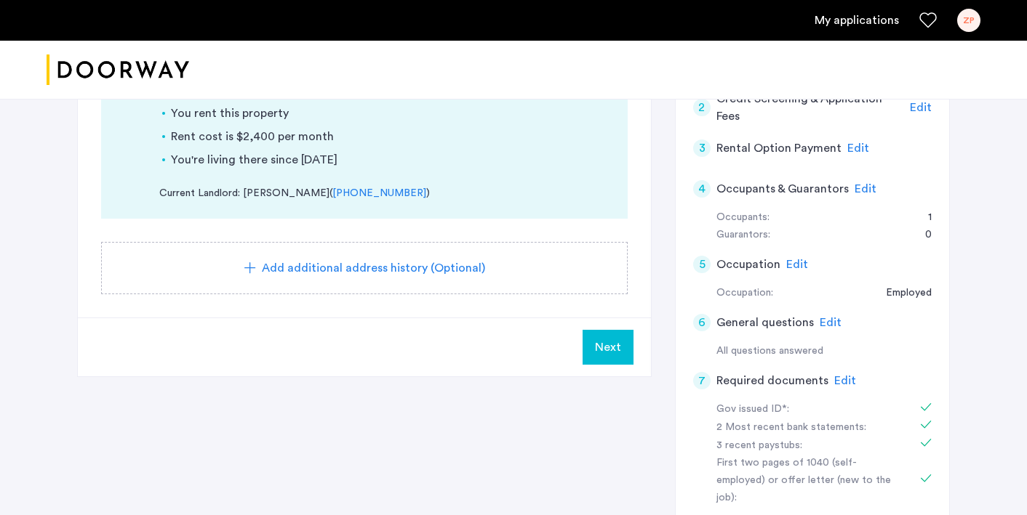
click at [606, 345] on span "Next" at bounding box center [608, 347] width 26 height 17
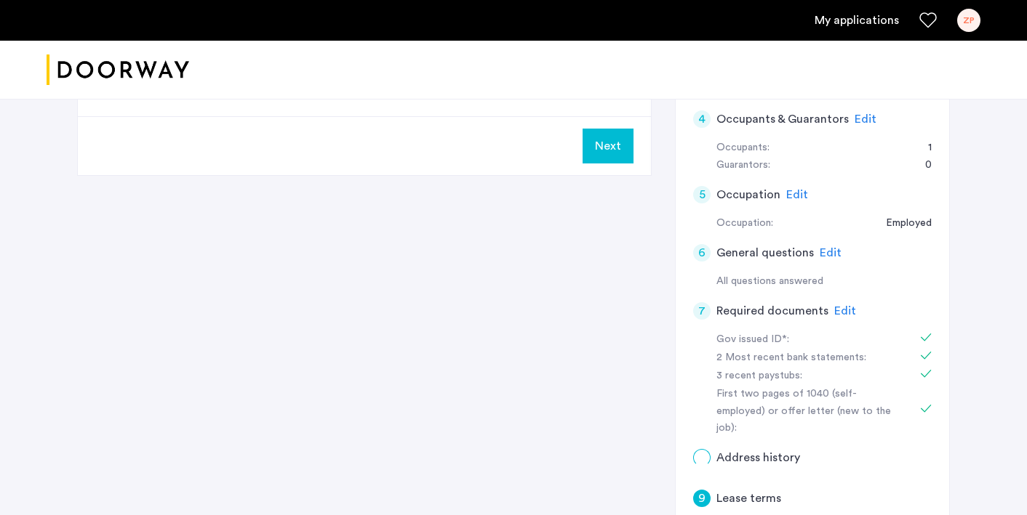
scroll to position [0, 0]
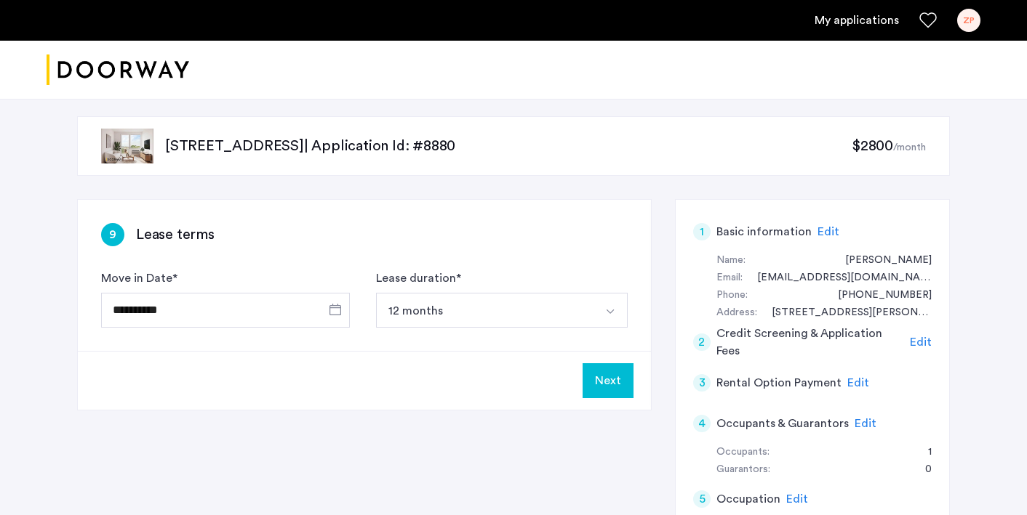
click at [595, 380] on button "Next" at bounding box center [607, 381] width 51 height 35
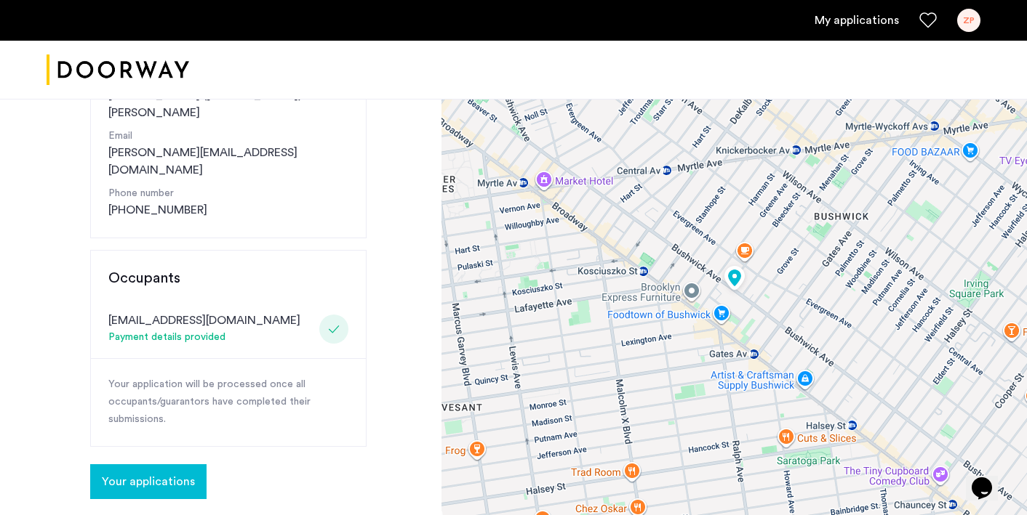
scroll to position [207, 0]
